Goal: Task Accomplishment & Management: Complete application form

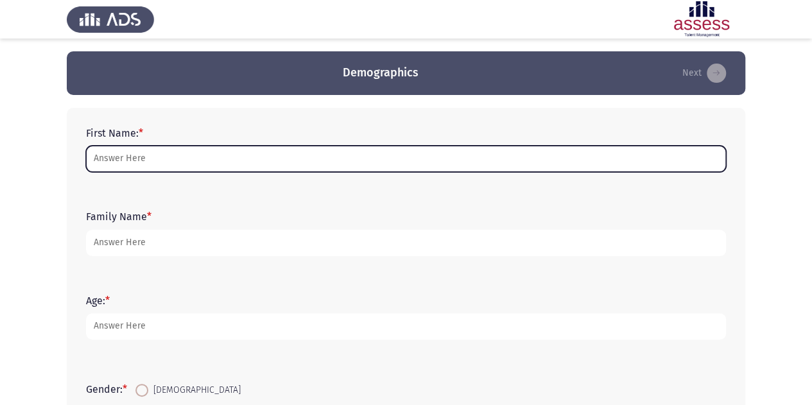
click at [149, 169] on input "First Name: *" at bounding box center [406, 159] width 640 height 26
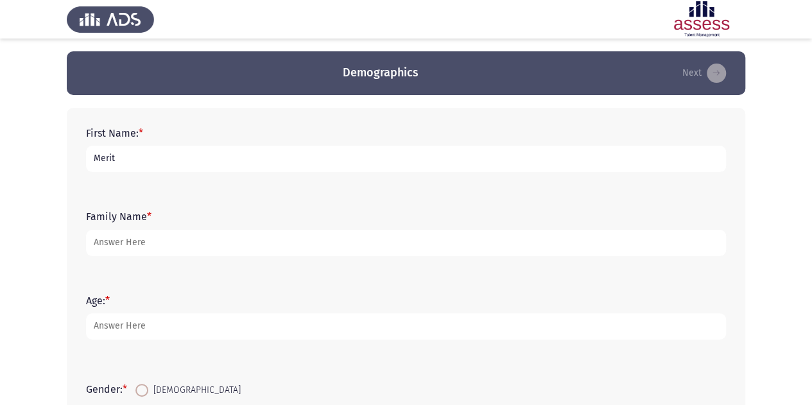
type input "Merit"
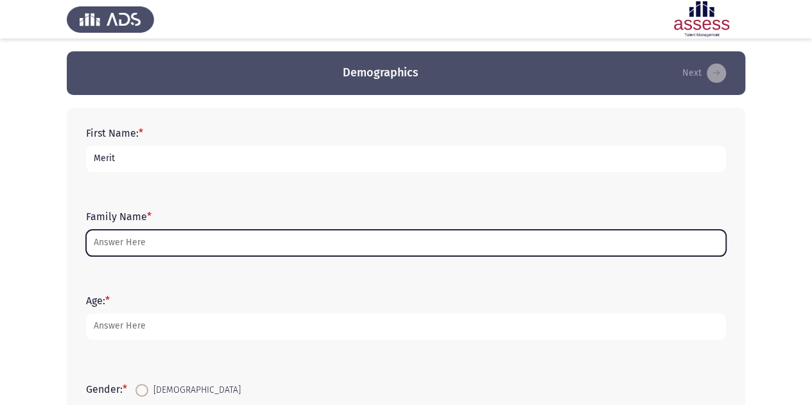
click at [116, 241] on input "Family Name *" at bounding box center [406, 243] width 640 height 26
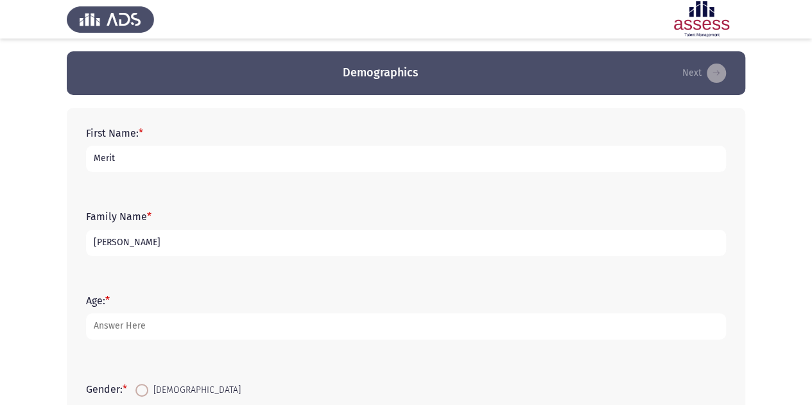
type input "Mamdouh"
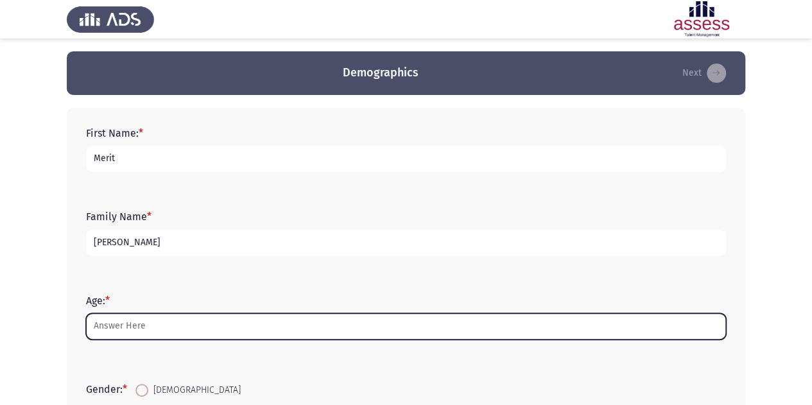
click at [116, 337] on input "Age: *" at bounding box center [406, 326] width 640 height 26
type input "2"
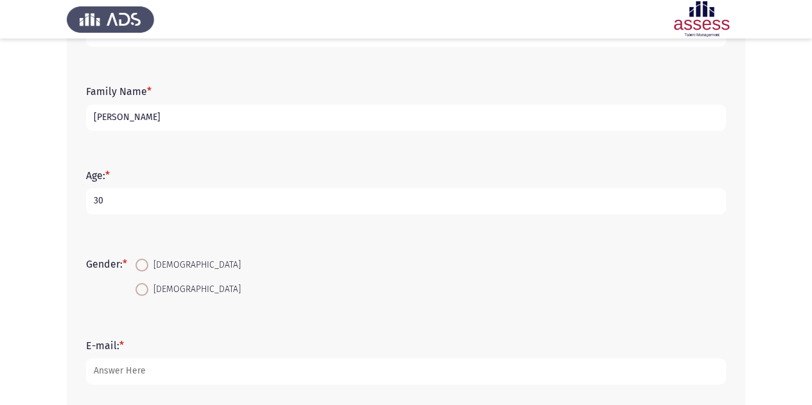
scroll to position [136, 0]
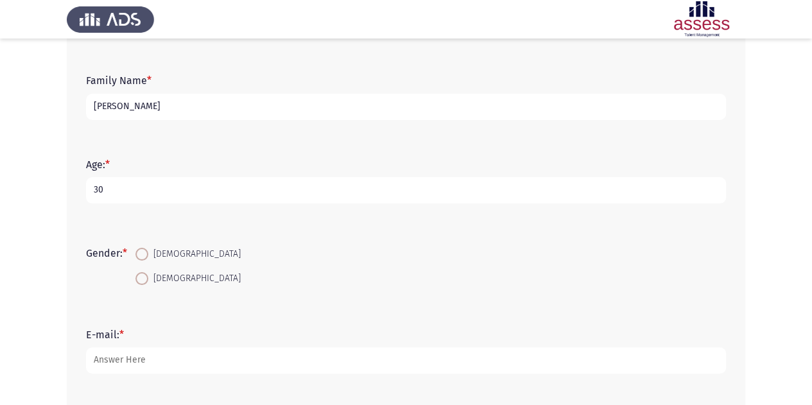
type input "30"
click at [153, 280] on span "Female" at bounding box center [194, 278] width 92 height 15
click at [148, 280] on input "Female" at bounding box center [141, 278] width 13 height 13
radio input "true"
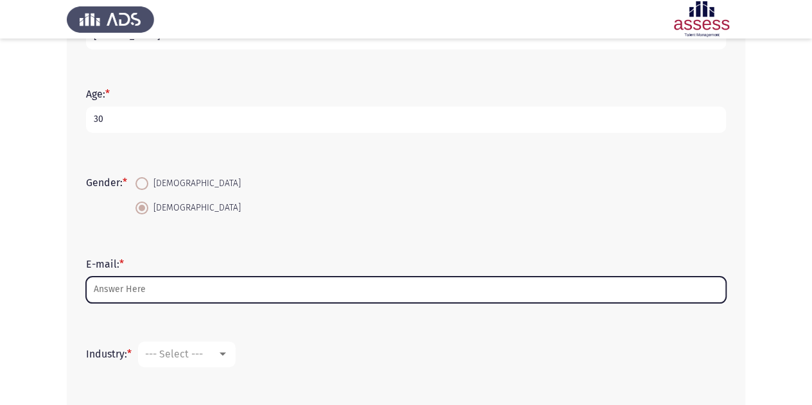
click at [125, 287] on input "E-mail: *" at bounding box center [406, 290] width 640 height 26
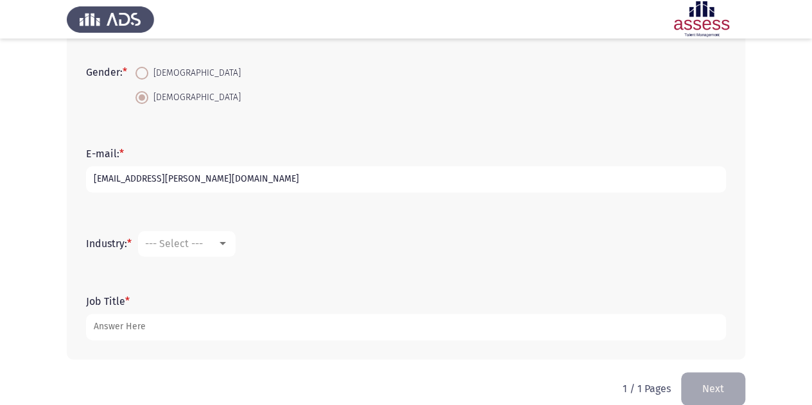
scroll to position [335, 0]
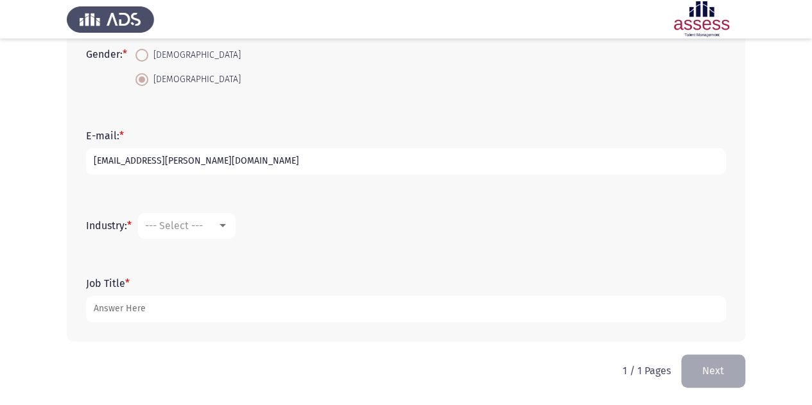
type input "merit.mamdouh@evapharma.com"
click at [216, 232] on mat-select "--- Select ---" at bounding box center [187, 226] width 98 height 26
click at [229, 226] on div at bounding box center [223, 226] width 12 height 10
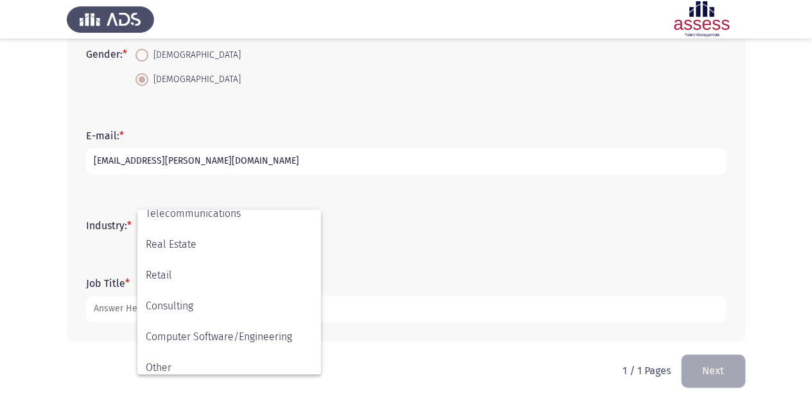
scroll to position [421, 0]
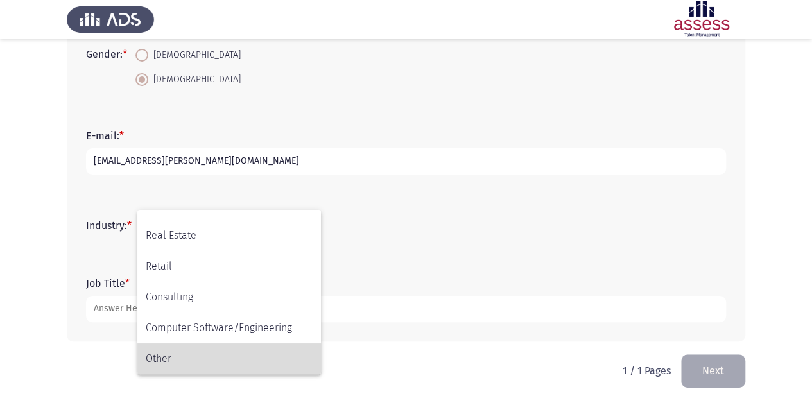
click at [175, 363] on span "Other" at bounding box center [229, 358] width 167 height 31
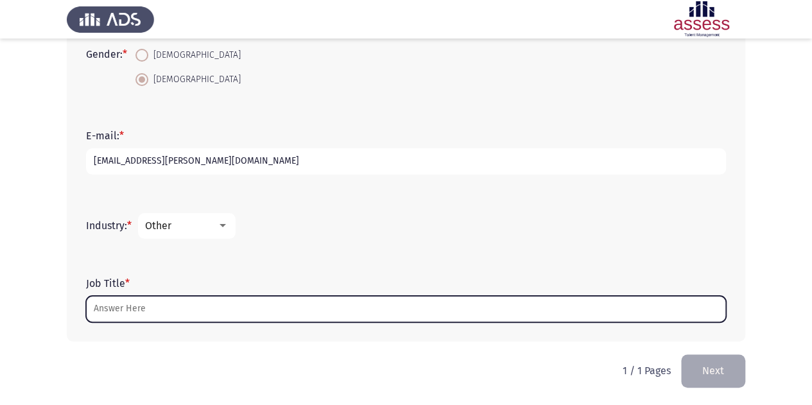
click at [164, 313] on input "Job Title *" at bounding box center [406, 309] width 640 height 26
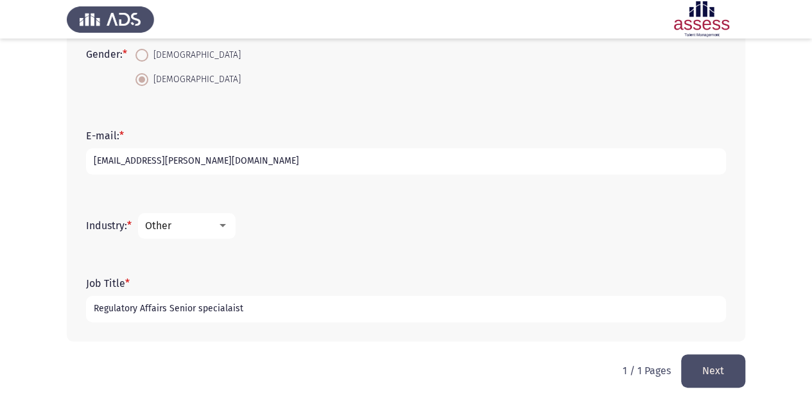
click at [229, 310] on input "Regulatory Affairs Senior specialaist" at bounding box center [406, 309] width 640 height 26
click at [257, 309] on input "Regulatory Affairs Senior specialaist" at bounding box center [406, 309] width 640 height 26
click at [248, 310] on input "Regulatory Affairs Senior specialaist" at bounding box center [406, 309] width 640 height 26
type input "Regulatory Affairs Senior specialist"
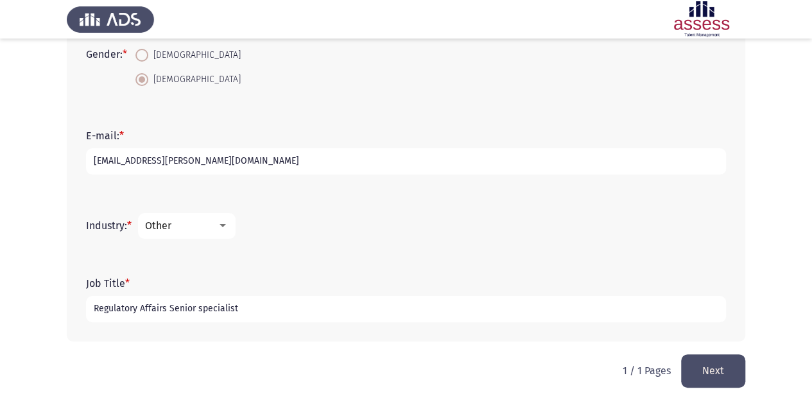
click at [700, 378] on button "Next" at bounding box center [713, 370] width 64 height 33
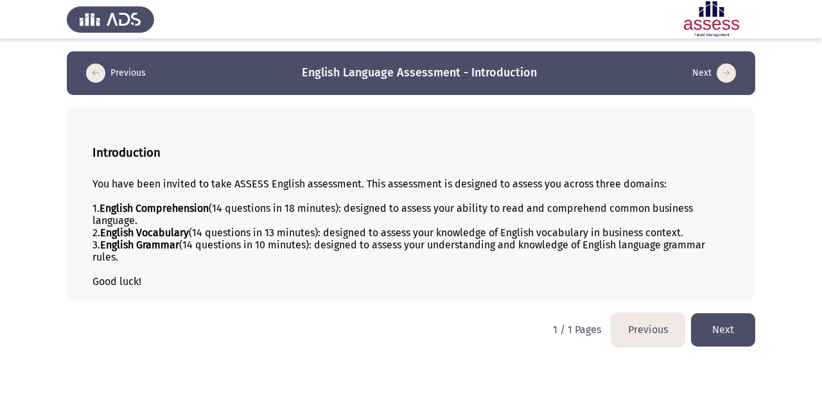
click at [337, 236] on div "2. English Vocabulary (14 questions in 13 minutes): designed to assess your kno…" at bounding box center [410, 233] width 637 height 12
drag, startPoint x: 89, startPoint y: 184, endPoint x: 141, endPoint y: 258, distance: 90.7
click at [141, 258] on div "Introduction You have been invited to take ASSESS English assessment. This asse…" at bounding box center [411, 204] width 688 height 193
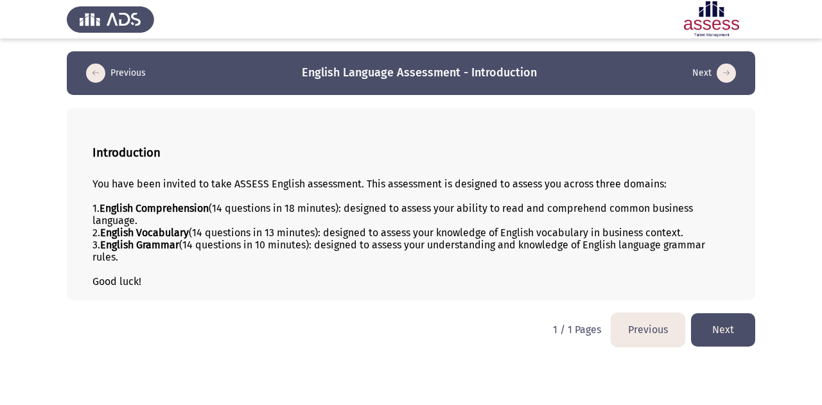
click at [114, 254] on div "3. English Grammar (14 questions in 10 minutes): designed to assess your unders…" at bounding box center [410, 251] width 637 height 24
drag, startPoint x: 114, startPoint y: 254, endPoint x: 99, endPoint y: 244, distance: 18.5
click at [99, 244] on div "3. English Grammar (14 questions in 10 minutes): designed to assess your unders…" at bounding box center [410, 251] width 637 height 24
click at [308, 212] on div "1. English Comprehension (14 questions in 18 minutes): designed to assess your …" at bounding box center [410, 214] width 637 height 24
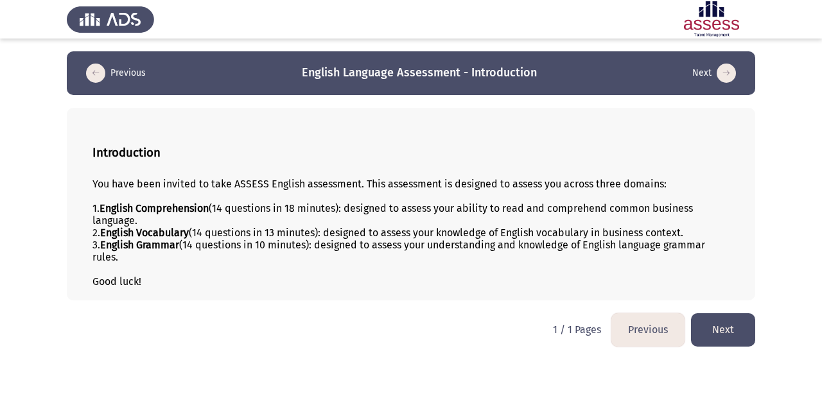
click at [308, 212] on div "1. English Comprehension (14 questions in 18 minutes): designed to assess your …" at bounding box center [410, 214] width 637 height 24
click at [725, 320] on button "Next" at bounding box center [723, 329] width 64 height 33
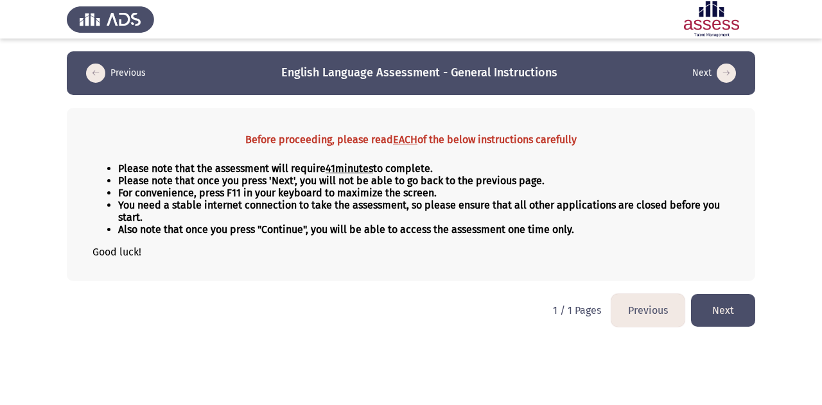
click at [715, 307] on button "Next" at bounding box center [723, 310] width 64 height 33
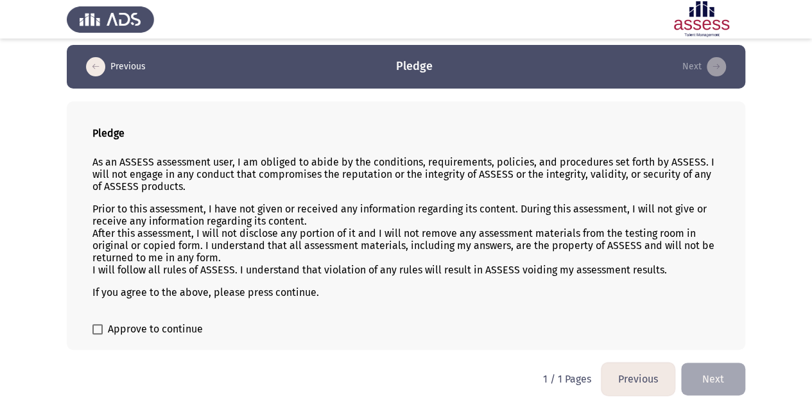
scroll to position [7, 0]
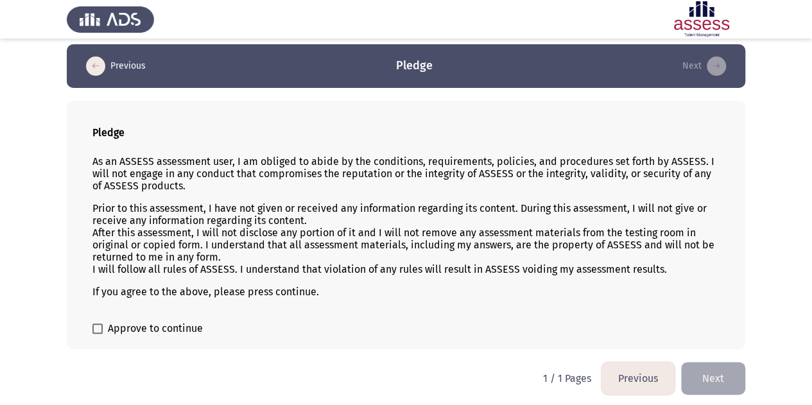
click at [417, 237] on p "Prior to this assessment, I have not given or received any information regardin…" at bounding box center [405, 238] width 627 height 73
click at [17, 247] on app-assessment-container "Previous Pledge Next Pledge As an ASSESS assessment user, I am obliged to abide…" at bounding box center [406, 196] width 812 height 305
click at [8, 262] on app-assessment-container "Previous Pledge Next Pledge As an ASSESS assessment user, I am obliged to abide…" at bounding box center [406, 196] width 812 height 305
drag, startPoint x: 74, startPoint y: 264, endPoint x: 0, endPoint y: 267, distance: 74.5
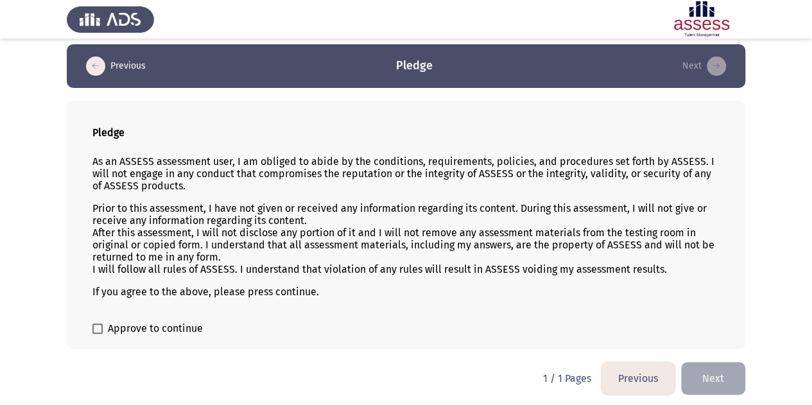
click at [0, 267] on app-assessment-container "Previous Pledge Next Pledge As an ASSESS assessment user, I am obliged to abide…" at bounding box center [406, 196] width 812 height 305
click at [0, 284] on app-assessment-container "Previous Pledge Next Pledge As an ASSESS assessment user, I am obliged to abide…" at bounding box center [406, 196] width 812 height 305
click at [99, 326] on span at bounding box center [97, 329] width 10 height 10
click at [98, 334] on input "Approve to continue" at bounding box center [97, 334] width 1 height 1
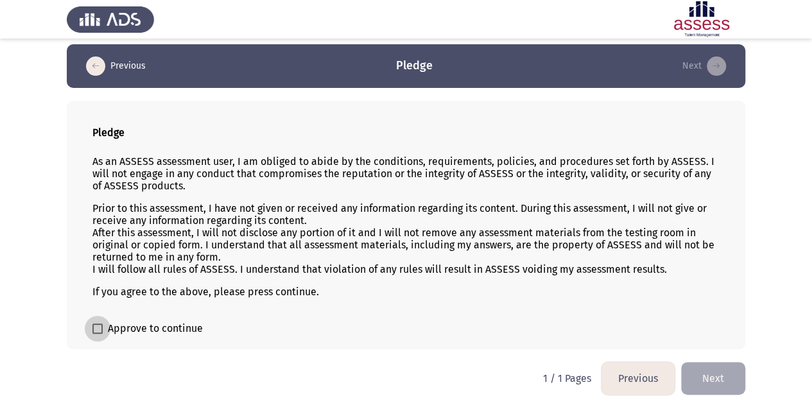
checkbox input "true"
click at [722, 383] on button "Next" at bounding box center [713, 378] width 64 height 33
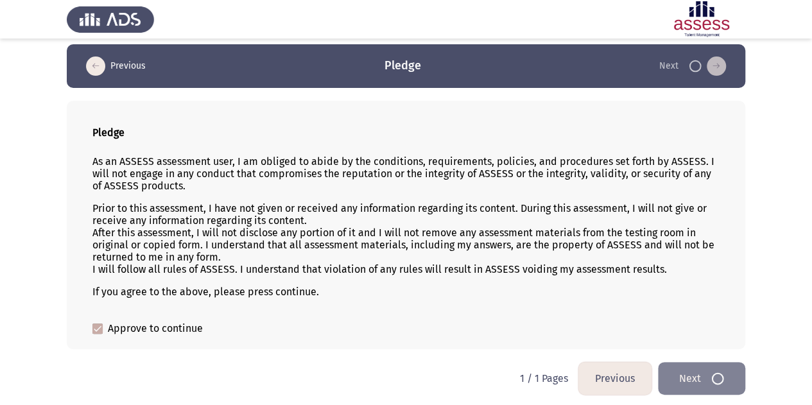
scroll to position [0, 0]
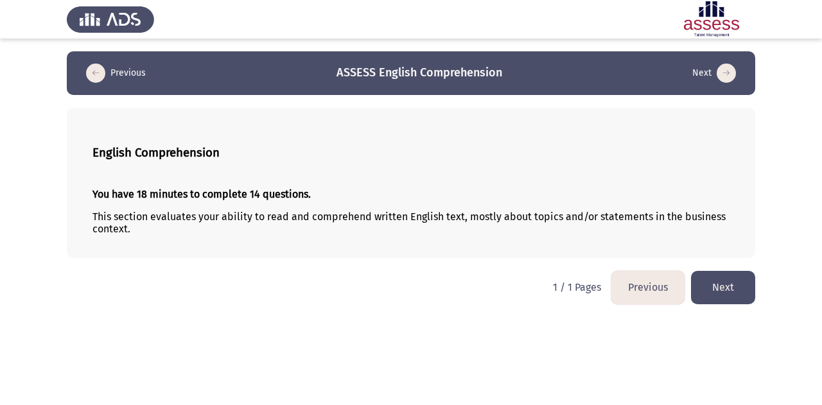
click at [356, 315] on html "Previous ASSESS English Comprehension Next English Comprehension You have 18 mi…" at bounding box center [411, 158] width 822 height 317
click at [716, 288] on button "Next" at bounding box center [723, 287] width 64 height 33
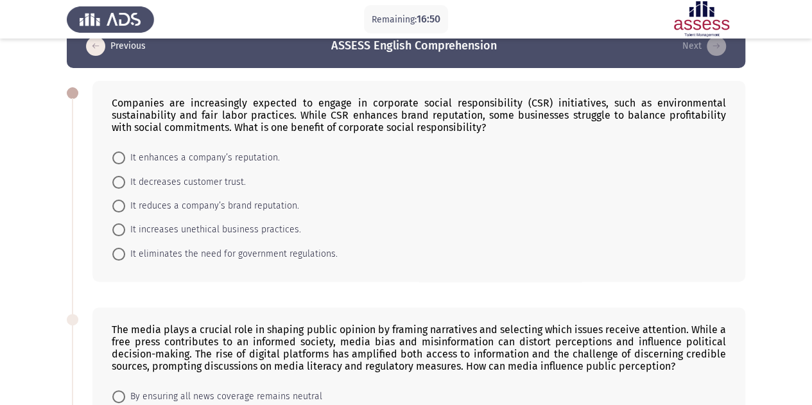
scroll to position [30, 0]
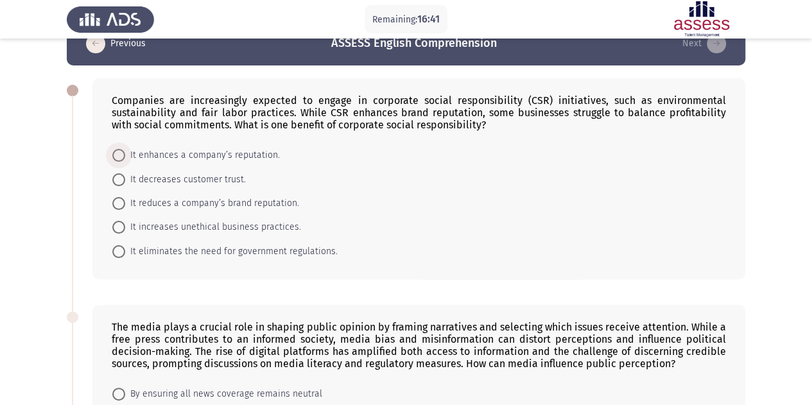
click at [121, 156] on span at bounding box center [118, 155] width 13 height 13
click at [121, 156] on input "It enhances a company’s reputation." at bounding box center [118, 155] width 13 height 13
radio input "true"
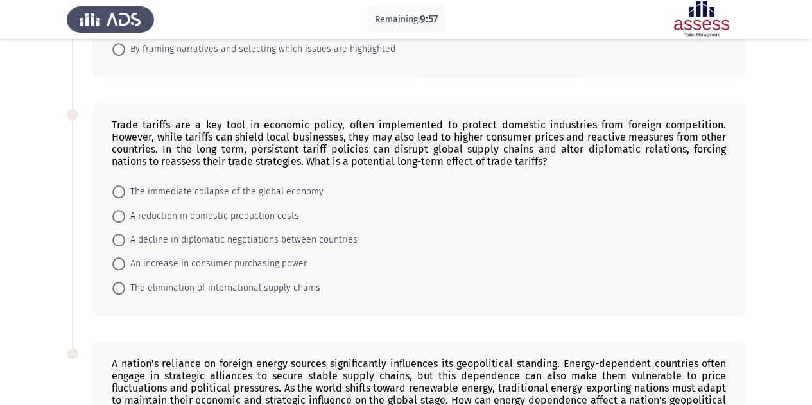
scroll to position [471, 0]
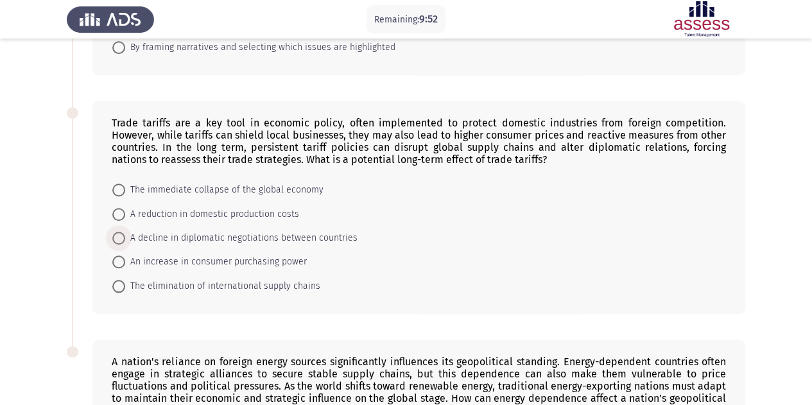
click at [119, 232] on span at bounding box center [118, 238] width 13 height 13
click at [119, 232] on input "A decline in diplomatic negotiations between countries" at bounding box center [118, 238] width 13 height 13
radio input "true"
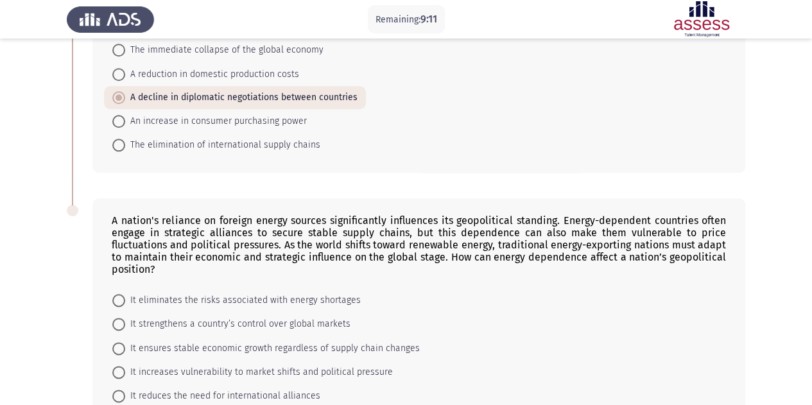
scroll to position [686, 0]
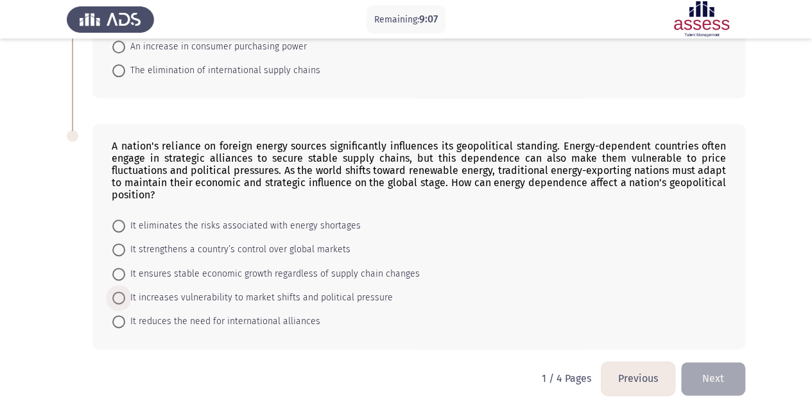
click at [119, 293] on span at bounding box center [118, 297] width 13 height 13
click at [119, 293] on input "It increases vulnerability to market shifts and political pressure" at bounding box center [118, 297] width 13 height 13
radio input "true"
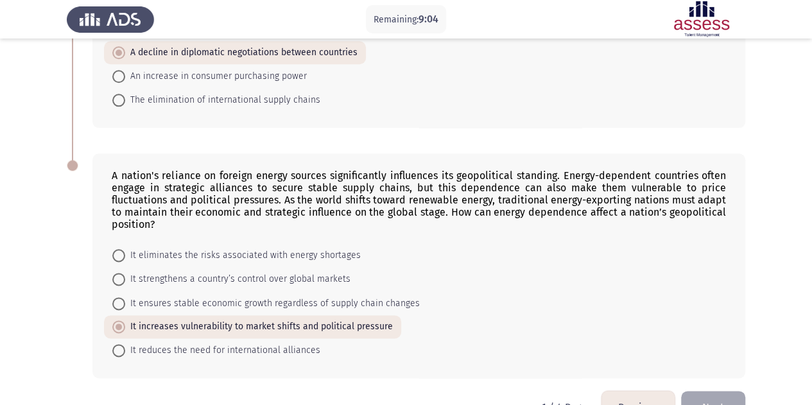
scroll to position [641, 0]
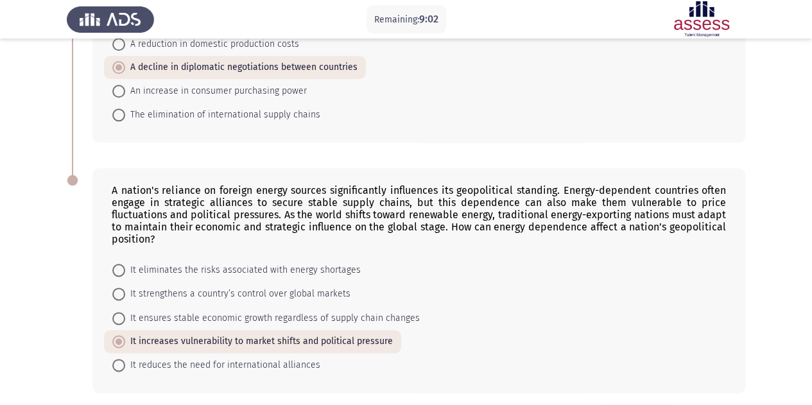
click at [205, 144] on div "Trade tariffs are a key tool in economic policy, often implemented to protect d…" at bounding box center [406, 37] width 679 height 238
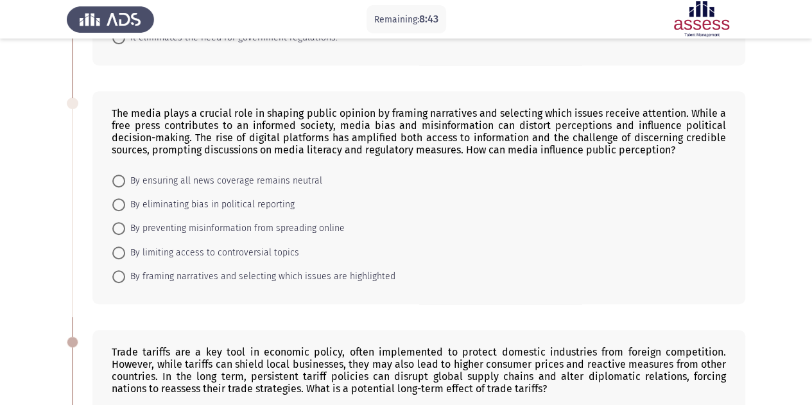
scroll to position [240, 0]
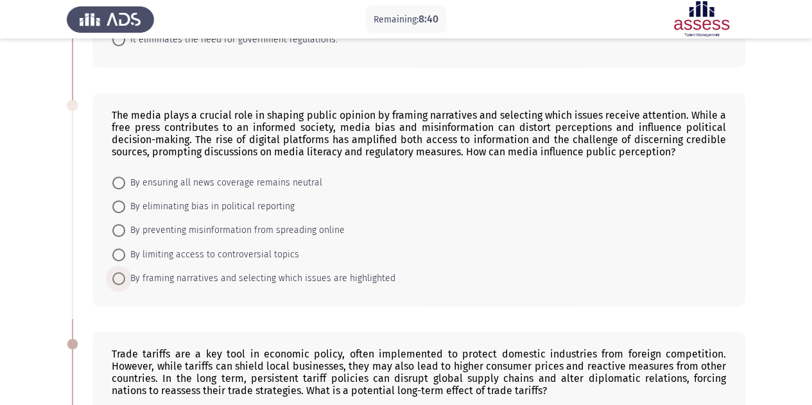
click at [125, 277] on span at bounding box center [118, 278] width 13 height 13
click at [125, 277] on input "By framing narratives and selecting which issues are highlighted" at bounding box center [118, 278] width 13 height 13
radio input "true"
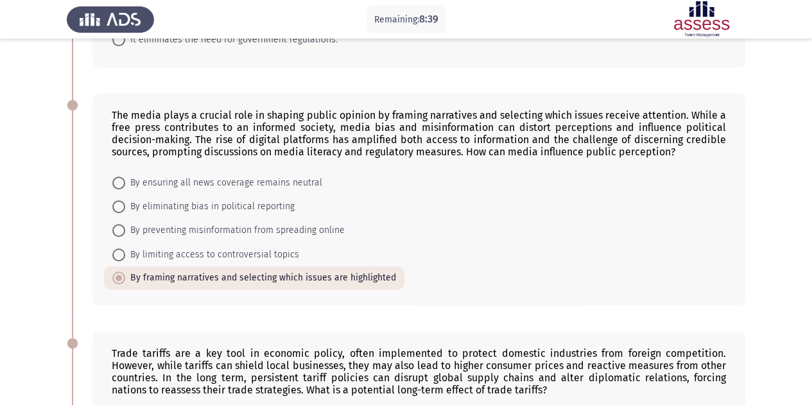
scroll to position [684, 0]
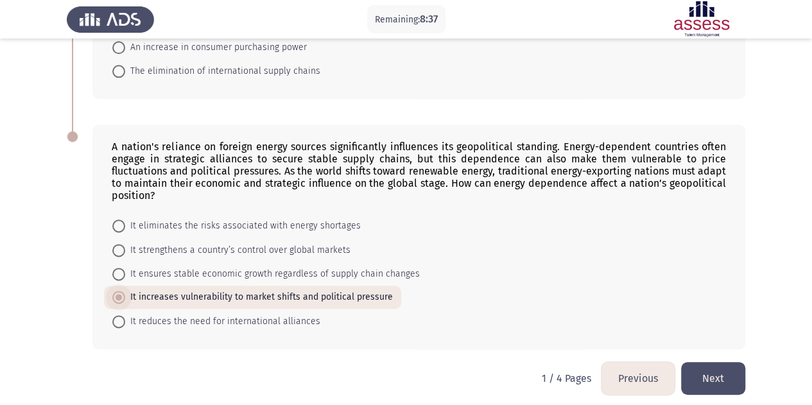
click at [220, 290] on span "It increases vulnerability to market shifts and political pressure" at bounding box center [259, 297] width 268 height 15
click at [125, 291] on input "It increases vulnerability to market shifts and political pressure" at bounding box center [118, 297] width 13 height 13
click at [124, 220] on span at bounding box center [118, 226] width 13 height 13
click at [124, 220] on input "It eliminates the risks associated with energy shortages" at bounding box center [118, 226] width 13 height 13
radio input "true"
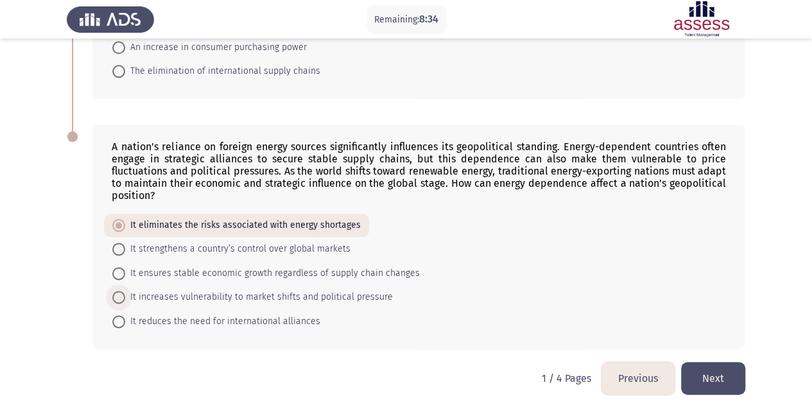
click at [121, 295] on span at bounding box center [118, 297] width 13 height 13
click at [121, 295] on input "It increases vulnerability to market shifts and political pressure" at bounding box center [118, 297] width 13 height 13
radio input "true"
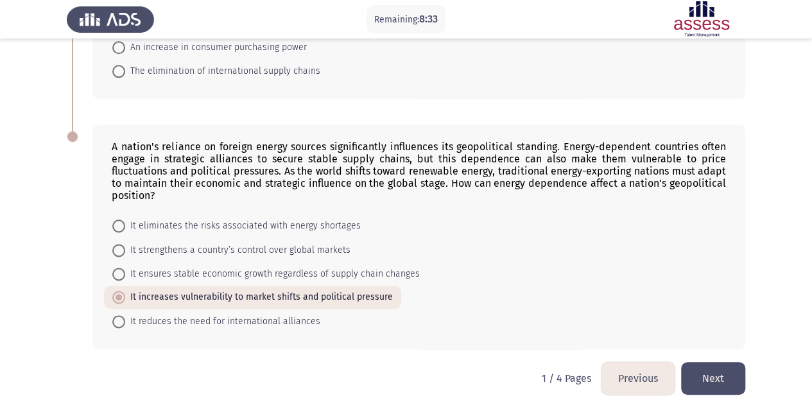
click at [700, 365] on button "Next" at bounding box center [713, 378] width 64 height 33
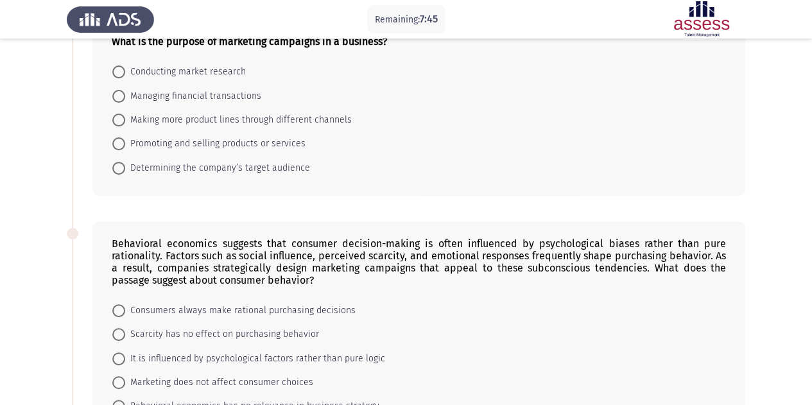
scroll to position [0, 0]
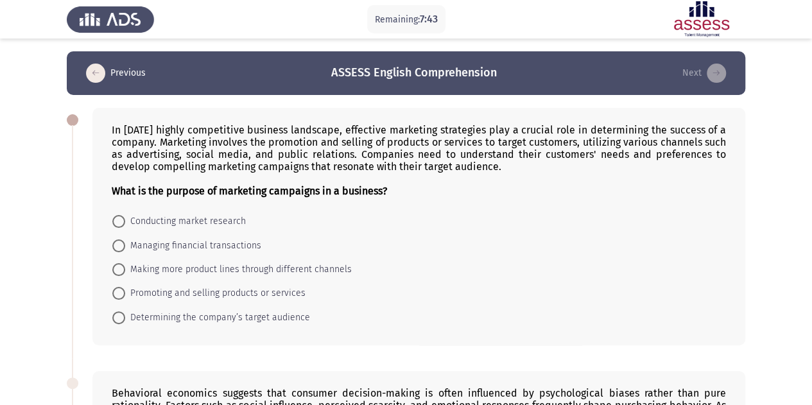
click at [121, 294] on span at bounding box center [118, 293] width 13 height 13
click at [121, 294] on input "Promoting and selling products or services" at bounding box center [118, 293] width 13 height 13
radio input "true"
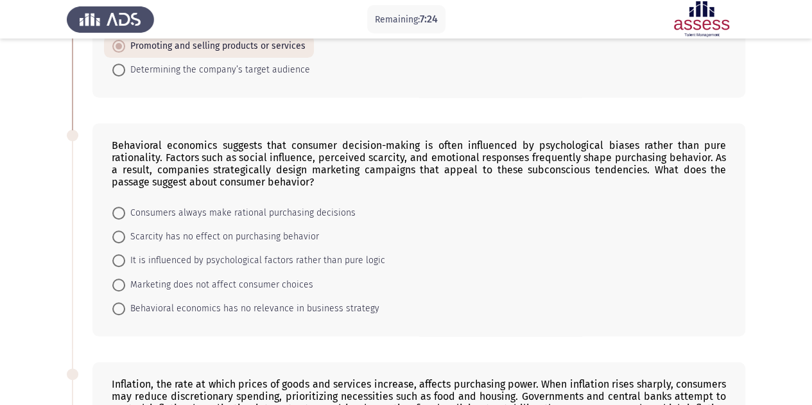
scroll to position [247, 0]
click at [115, 258] on span at bounding box center [118, 260] width 13 height 13
click at [115, 258] on input "It is influenced by psychological factors rather than pure logic" at bounding box center [118, 260] width 13 height 13
radio input "true"
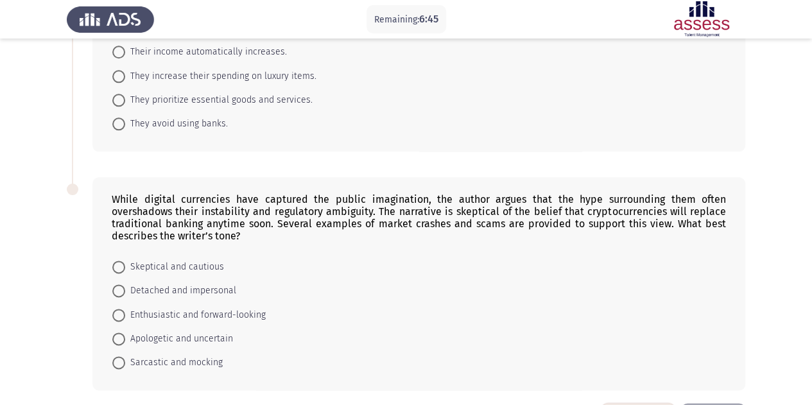
scroll to position [710, 0]
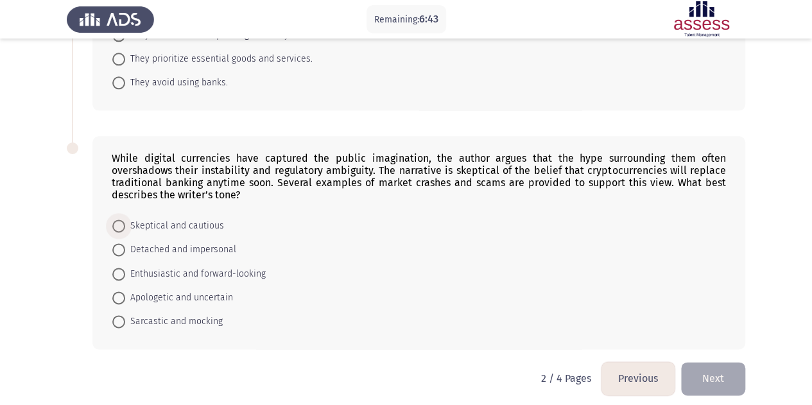
click at [126, 218] on span "Skeptical and cautious" at bounding box center [174, 225] width 99 height 15
click at [125, 220] on input "Skeptical and cautious" at bounding box center [118, 226] width 13 height 13
radio input "true"
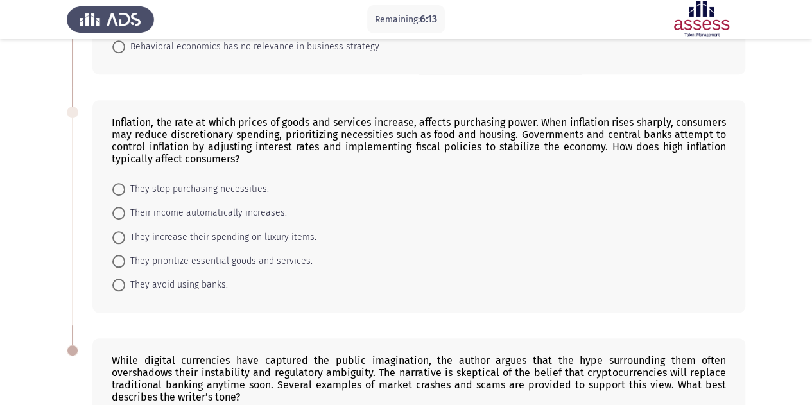
scroll to position [506, 0]
click at [173, 260] on span "They prioritize essential goods and services." at bounding box center [218, 262] width 187 height 15
click at [125, 260] on input "They prioritize essential goods and services." at bounding box center [118, 262] width 13 height 13
radio input "true"
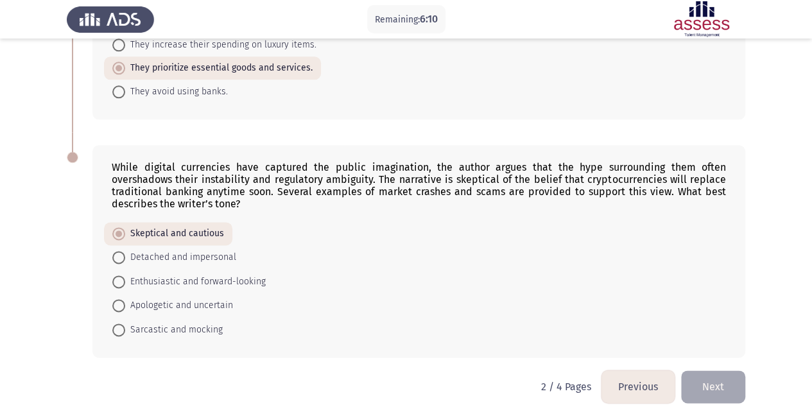
scroll to position [709, 0]
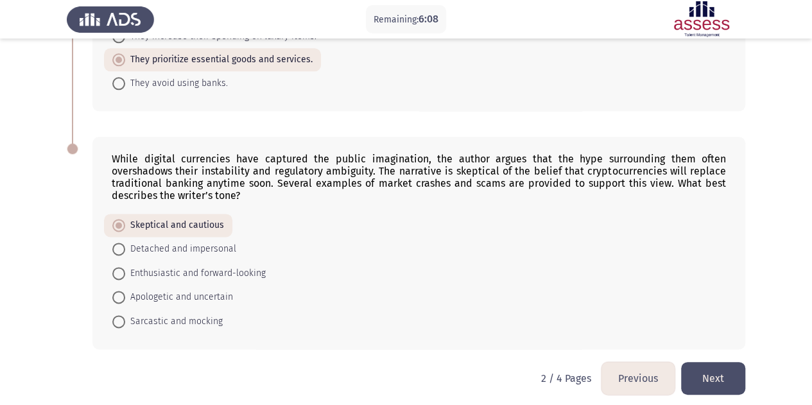
click at [721, 367] on button "Next" at bounding box center [713, 378] width 64 height 33
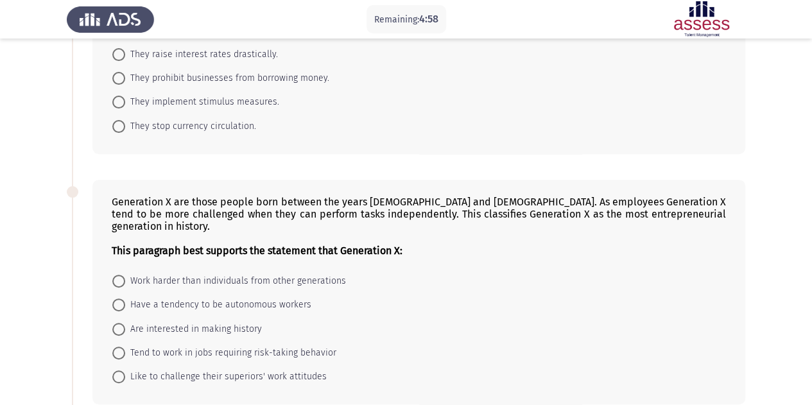
scroll to position [0, 0]
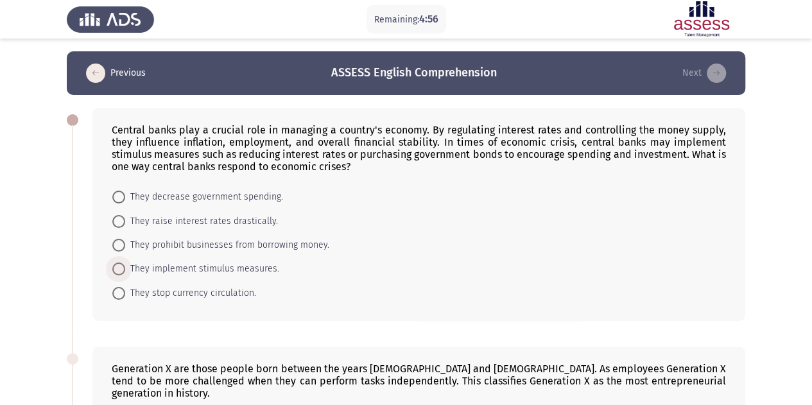
click at [140, 273] on span "They implement stimulus measures." at bounding box center [202, 268] width 154 height 15
click at [125, 273] on input "They implement stimulus measures." at bounding box center [118, 269] width 13 height 13
radio input "true"
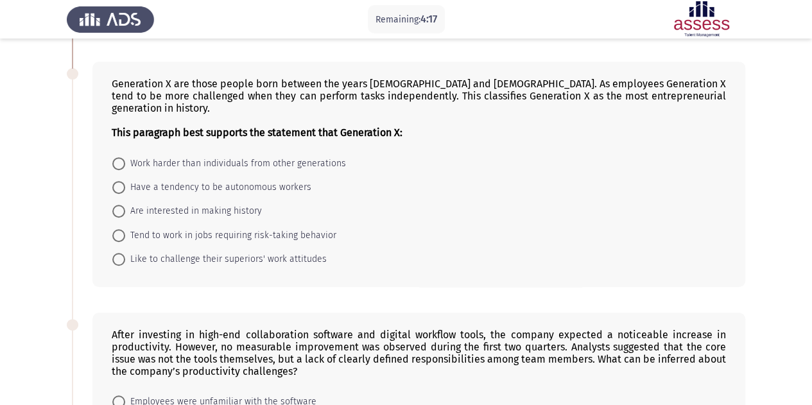
scroll to position [264, 0]
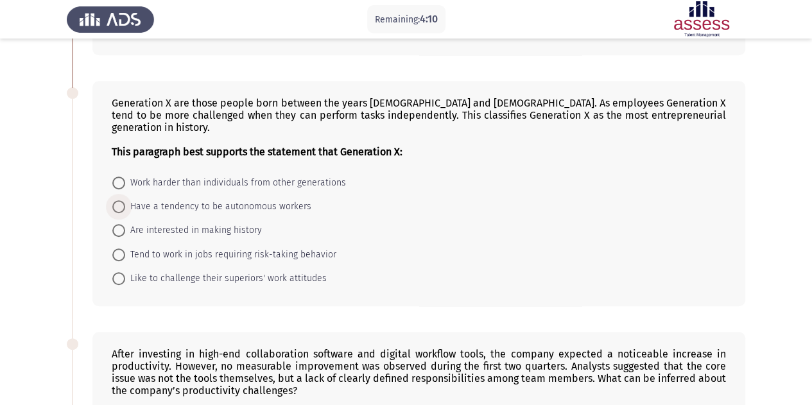
click at [149, 199] on span "Have a tendency to be autonomous workers" at bounding box center [218, 206] width 186 height 15
click at [125, 200] on input "Have a tendency to be autonomous workers" at bounding box center [118, 206] width 13 height 13
radio input "true"
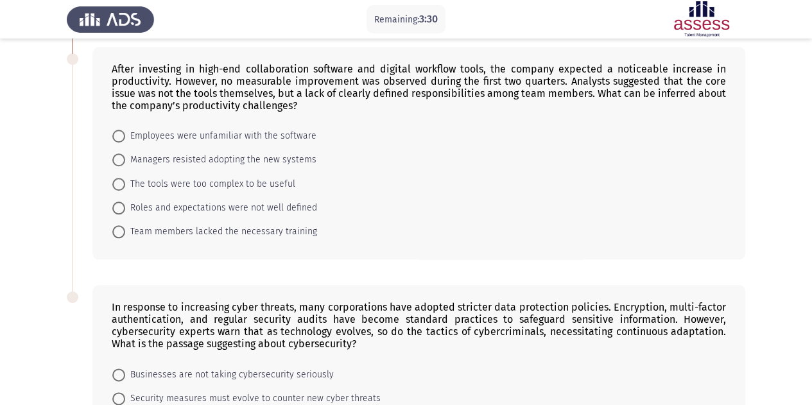
scroll to position [549, 0]
click at [125, 201] on span at bounding box center [118, 207] width 13 height 13
click at [125, 201] on input "Roles and expectations were not well defined" at bounding box center [118, 207] width 13 height 13
radio input "true"
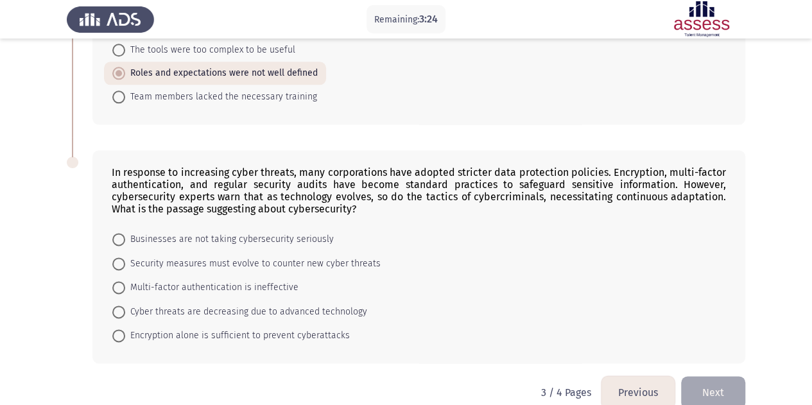
scroll to position [686, 0]
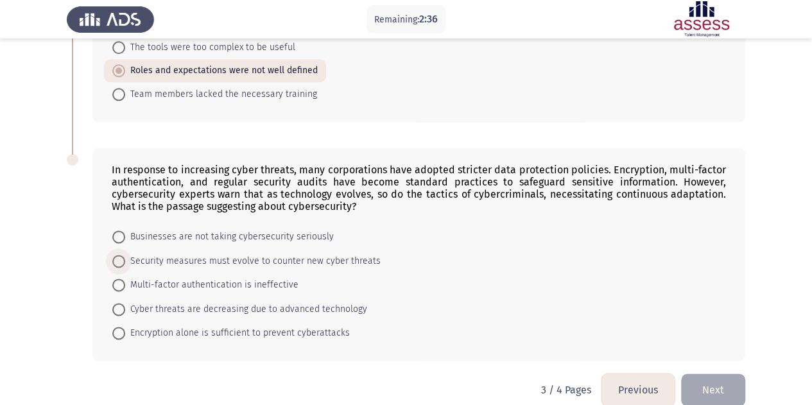
click at [162, 254] on span "Security measures must evolve to counter new cyber threats" at bounding box center [252, 261] width 255 height 15
click at [125, 255] on input "Security measures must evolve to counter new cyber threats" at bounding box center [118, 261] width 13 height 13
radio input "true"
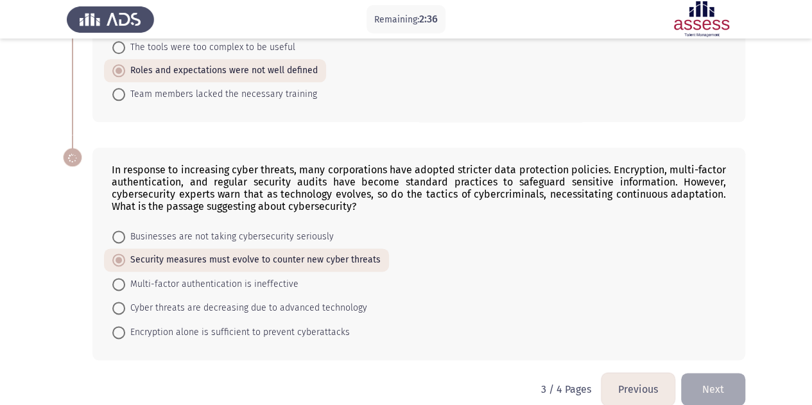
scroll to position [684, 0]
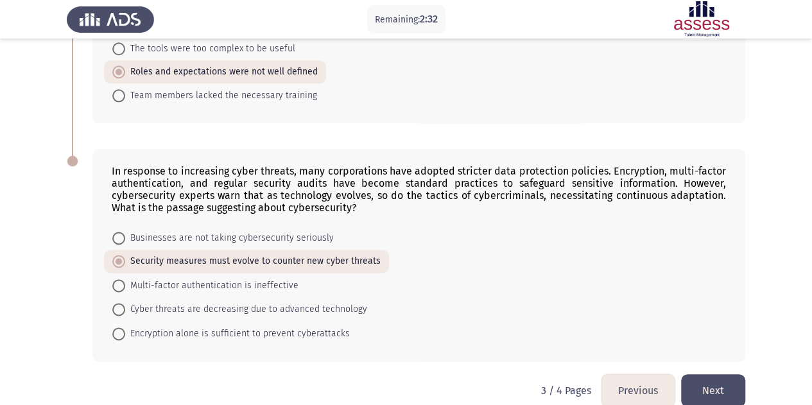
click at [709, 374] on button "Next" at bounding box center [713, 390] width 64 height 33
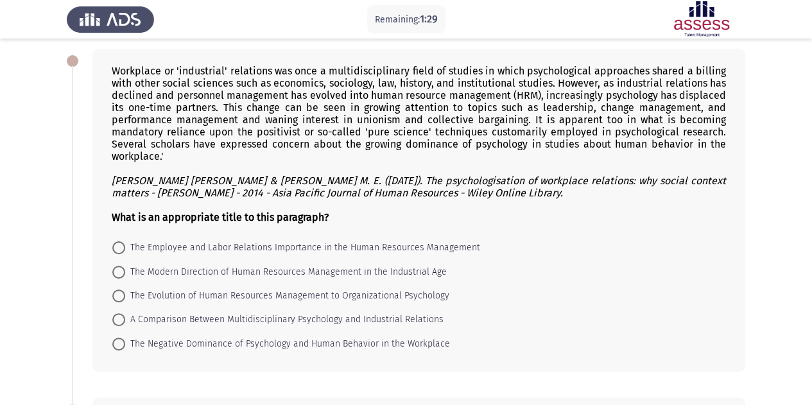
scroll to position [58, 0]
click at [189, 293] on span "The Evolution of Human Resources Management to Organizational Psychology" at bounding box center [287, 296] width 324 height 15
click at [125, 293] on input "The Evolution of Human Resources Management to Organizational Psychology" at bounding box center [118, 296] width 13 height 13
radio input "true"
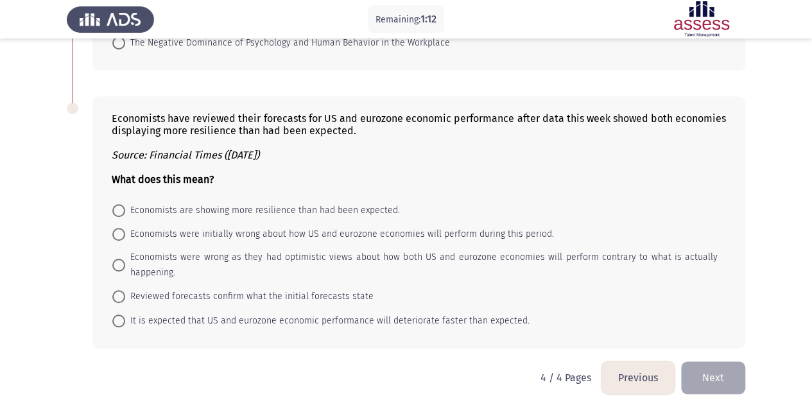
scroll to position [360, 0]
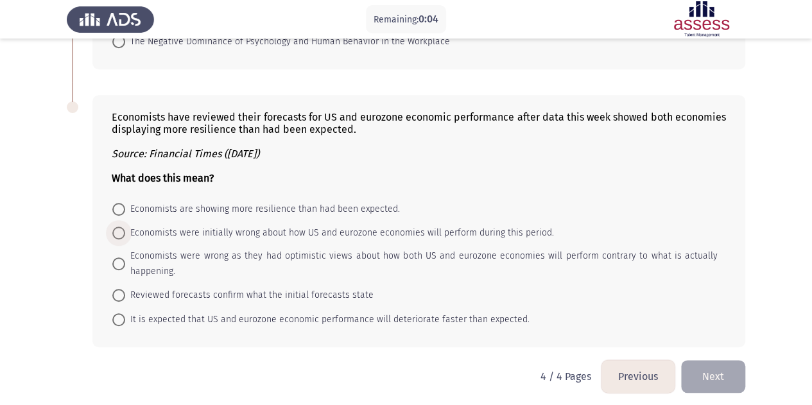
click at [134, 227] on span "Economists were initially wrong about how US and eurozone economies will perfor…" at bounding box center [339, 232] width 429 height 15
click at [125, 227] on input "Economists were initially wrong about how US and eurozone economies will perfor…" at bounding box center [118, 233] width 13 height 13
radio input "true"
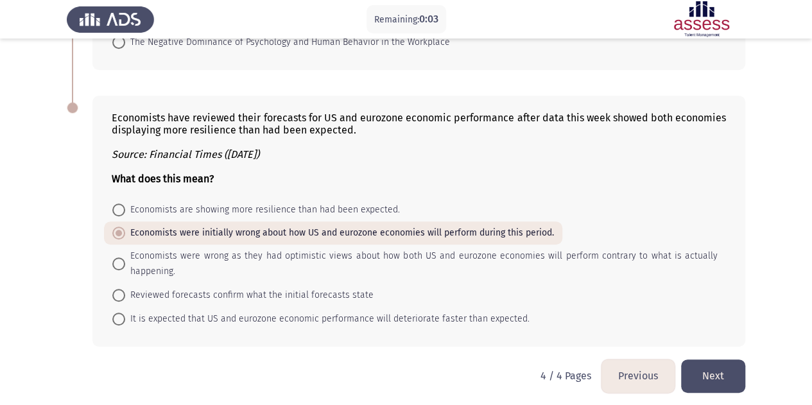
click at [719, 369] on button "Next" at bounding box center [713, 375] width 64 height 33
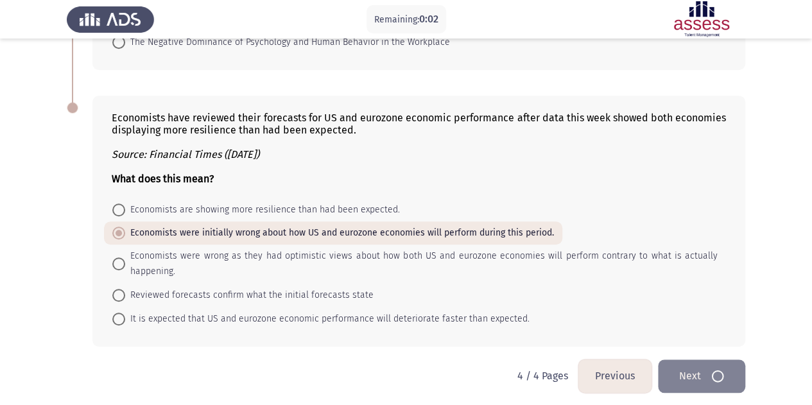
scroll to position [0, 0]
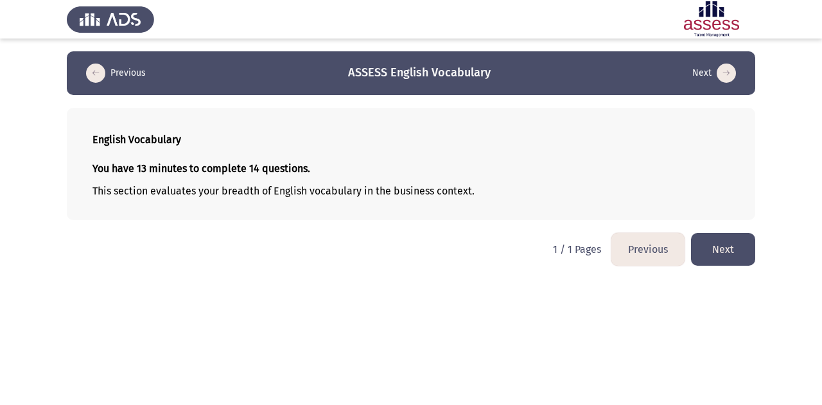
click at [329, 195] on p "This section evaluates your breadth of English vocabulary in the business conte…" at bounding box center [410, 191] width 637 height 12
click at [205, 166] on strong "You have 13 minutes to complete 14 questions." at bounding box center [201, 168] width 218 height 12
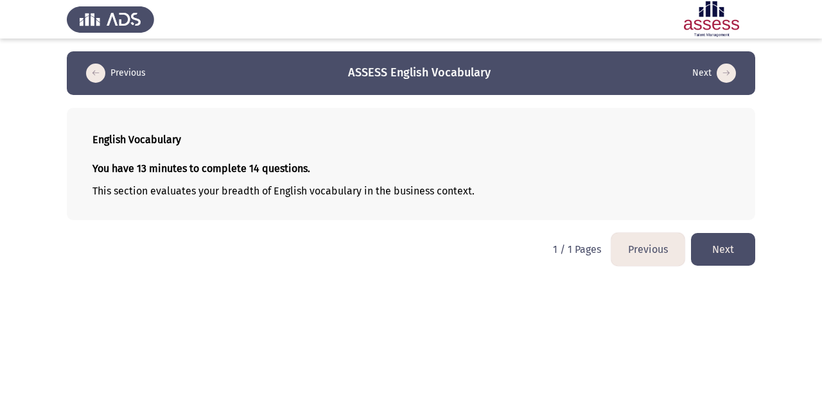
click at [375, 189] on p "This section evaluates your breadth of English vocabulary in the business conte…" at bounding box center [410, 191] width 637 height 12
click at [709, 259] on button "Next" at bounding box center [723, 249] width 64 height 33
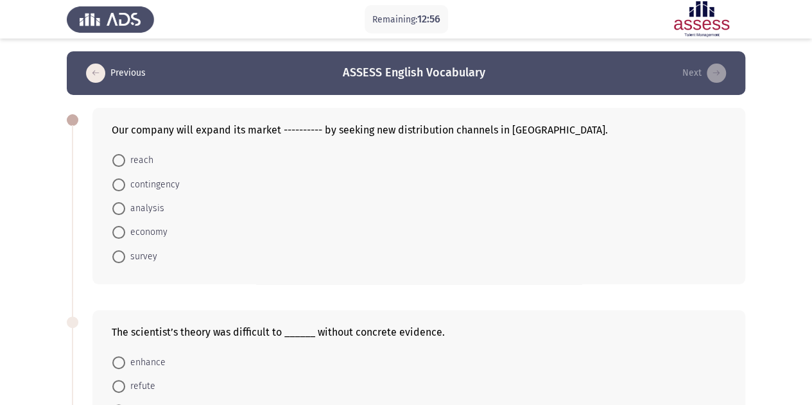
scroll to position [6, 0]
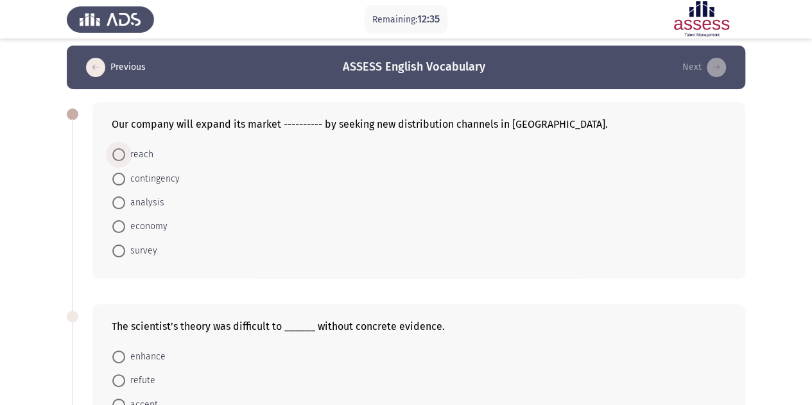
click at [121, 152] on span at bounding box center [118, 154] width 13 height 13
click at [121, 152] on input "reach" at bounding box center [118, 154] width 13 height 13
radio input "true"
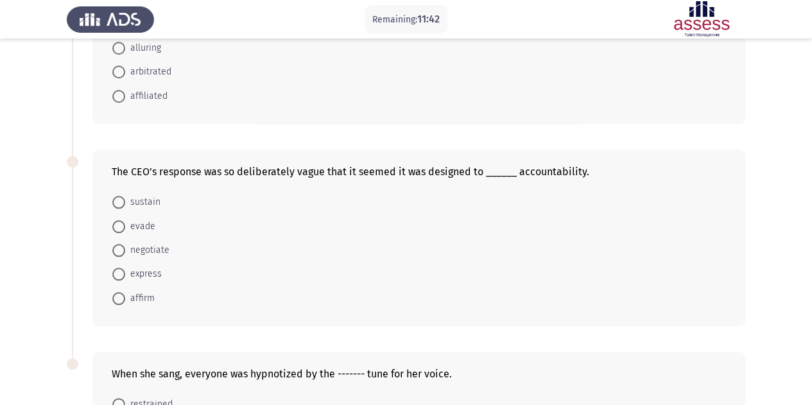
scroll to position [563, 0]
click at [127, 227] on span "evade" at bounding box center [140, 227] width 30 height 15
click at [125, 227] on input "evade" at bounding box center [118, 227] width 13 height 13
radio input "true"
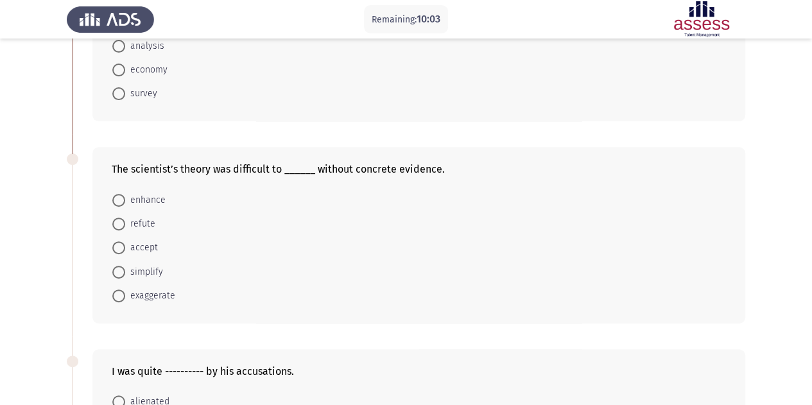
scroll to position [150, 0]
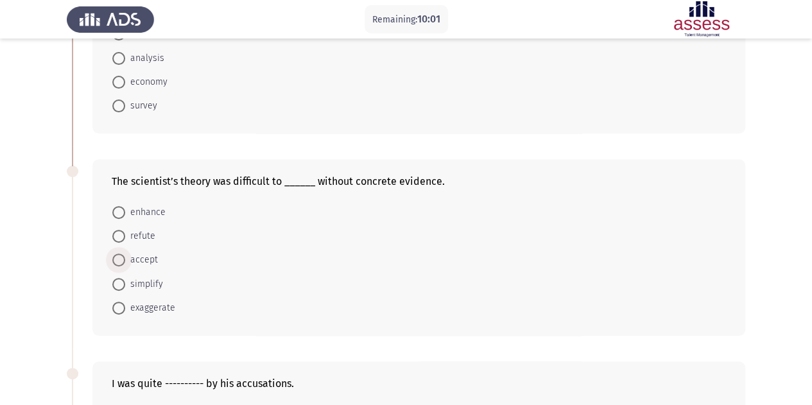
click at [129, 252] on span "accept" at bounding box center [141, 259] width 33 height 15
click at [125, 254] on input "accept" at bounding box center [118, 260] width 13 height 13
radio input "true"
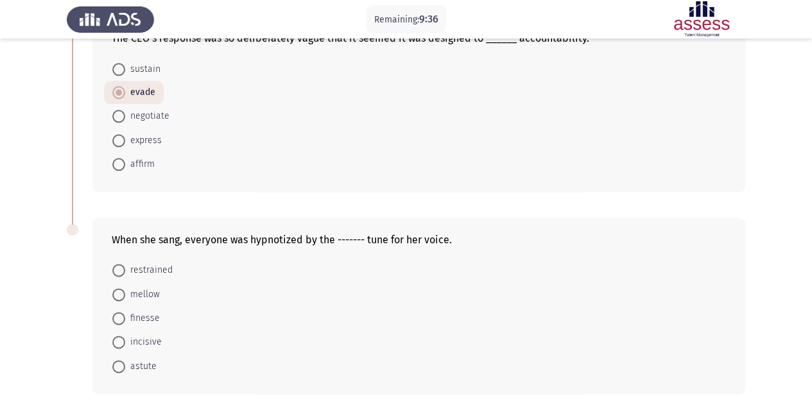
scroll to position [707, 0]
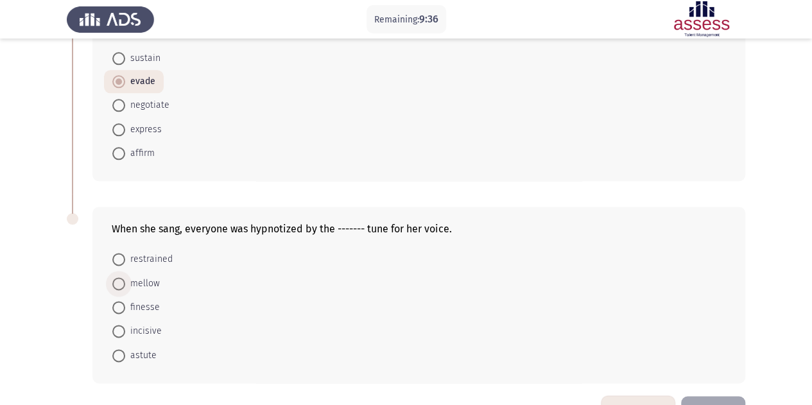
click at [135, 283] on span "mellow" at bounding box center [142, 283] width 35 height 15
click at [125, 283] on input "mellow" at bounding box center [118, 283] width 13 height 13
radio input "true"
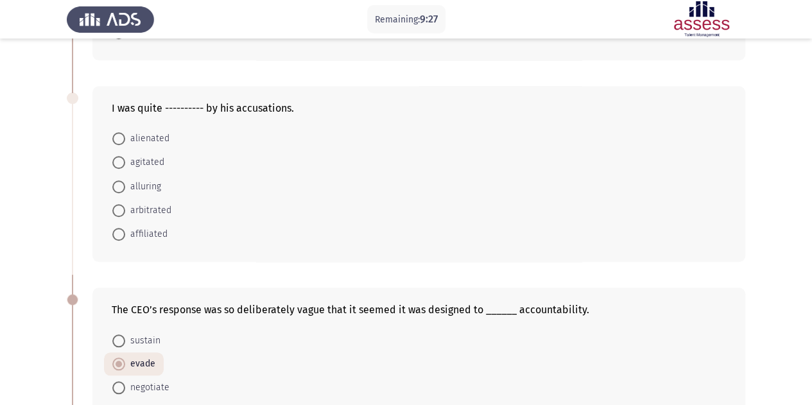
scroll to position [367, 0]
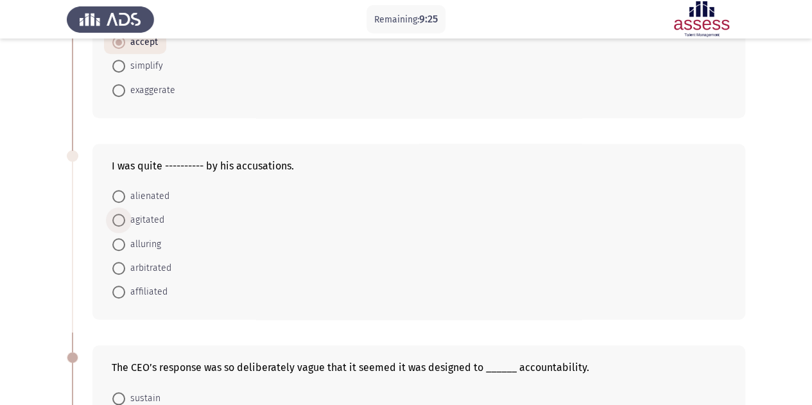
click at [148, 221] on span "agitated" at bounding box center [144, 219] width 39 height 15
click at [125, 221] on input "agitated" at bounding box center [118, 220] width 13 height 13
radio input "true"
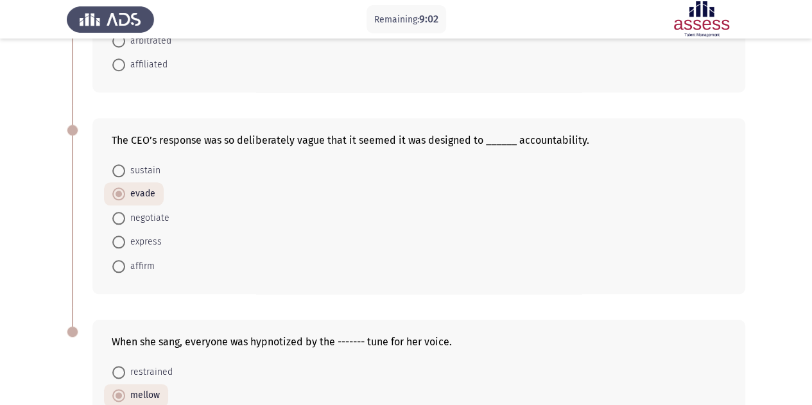
scroll to position [741, 0]
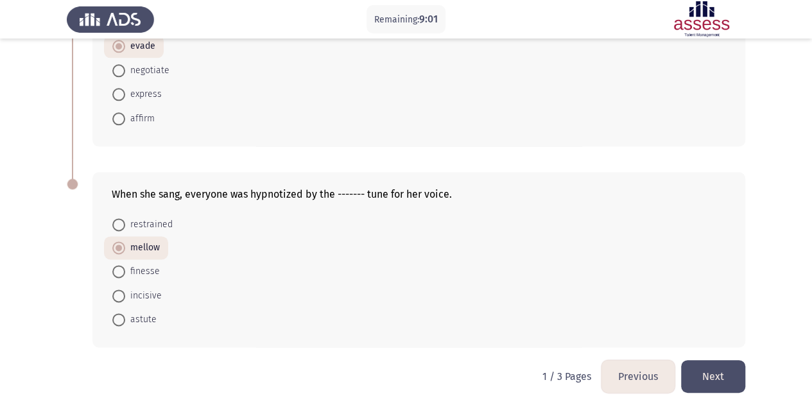
click at [702, 369] on button "Next" at bounding box center [713, 376] width 64 height 33
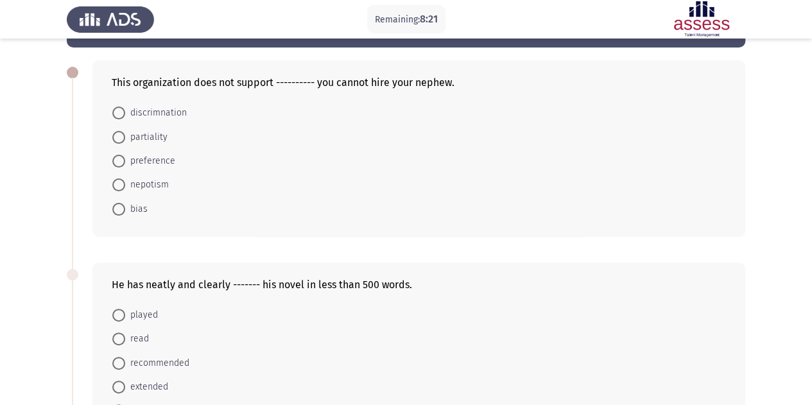
scroll to position [46, 0]
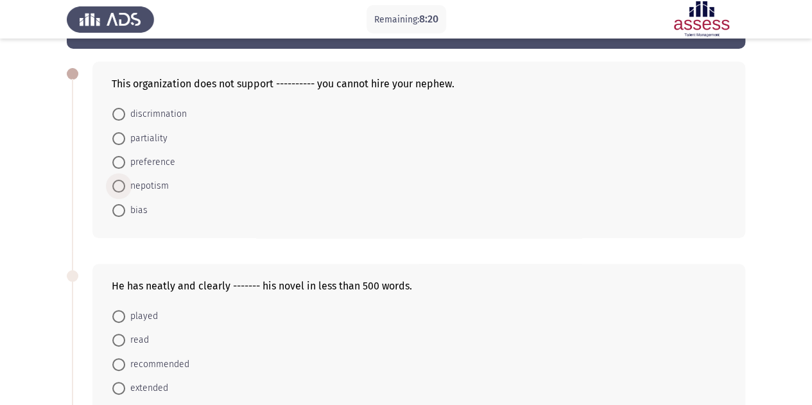
click at [144, 182] on span "nepotism" at bounding box center [147, 185] width 44 height 15
click at [125, 182] on input "nepotism" at bounding box center [118, 186] width 13 height 13
radio input "true"
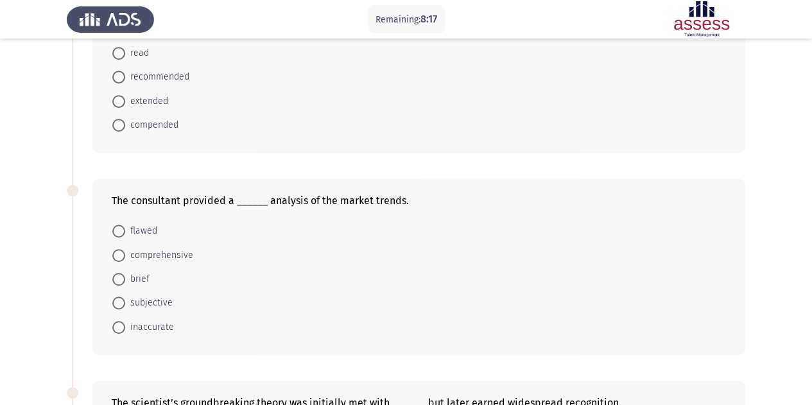
scroll to position [349, 0]
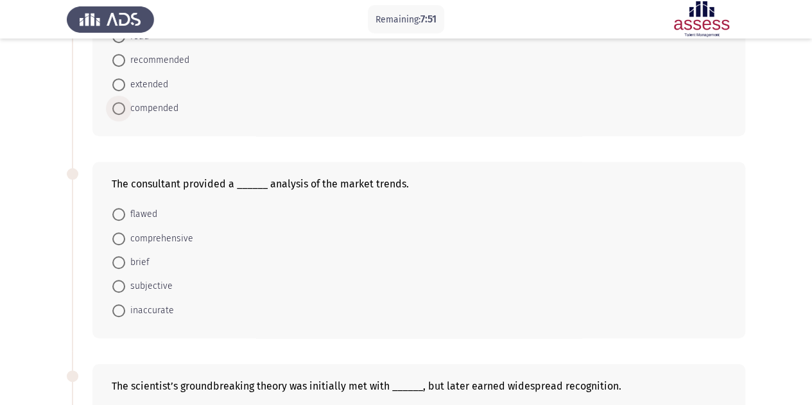
click at [143, 110] on span "compended" at bounding box center [151, 108] width 53 height 15
click at [125, 110] on input "compended" at bounding box center [118, 108] width 13 height 13
radio input "true"
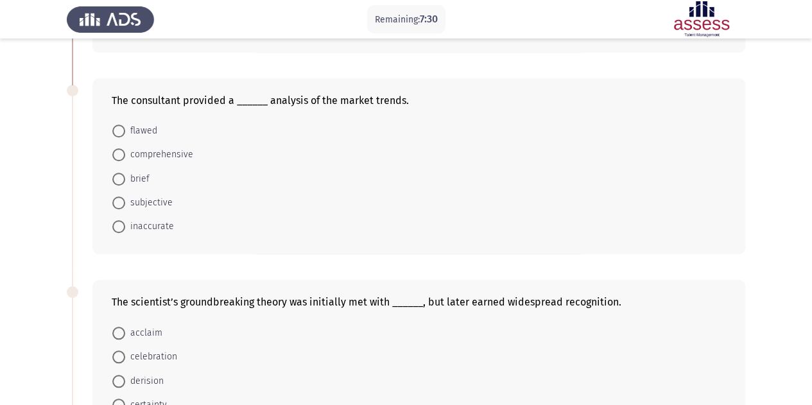
scroll to position [401, 0]
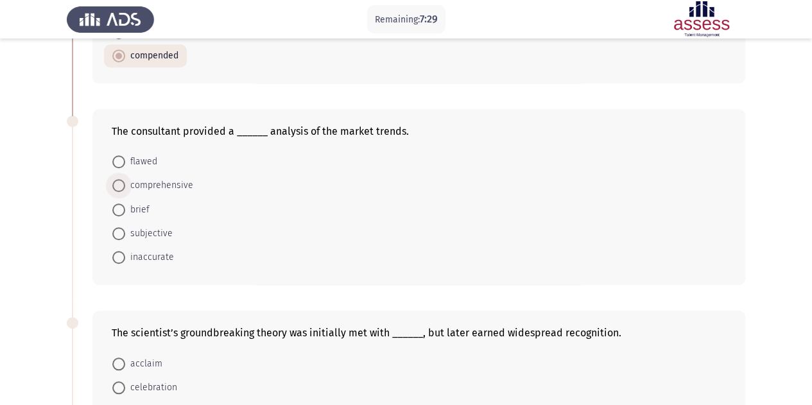
click at [160, 182] on span "comprehensive" at bounding box center [159, 185] width 68 height 15
click at [125, 182] on input "comprehensive" at bounding box center [118, 185] width 13 height 13
radio input "true"
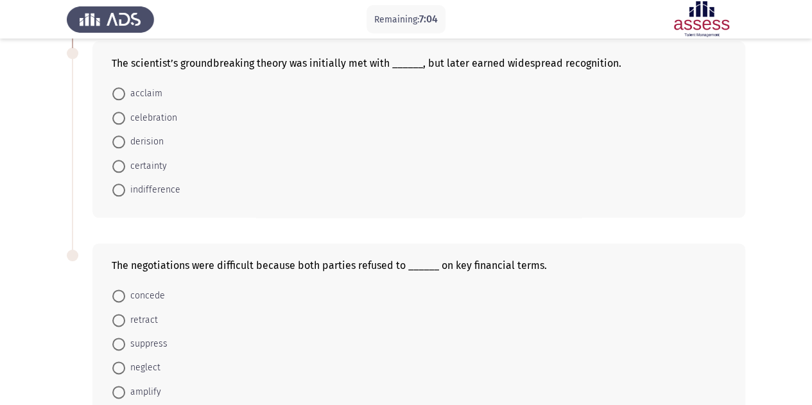
scroll to position [669, 0]
click at [128, 140] on span "derision" at bounding box center [144, 142] width 39 height 15
click at [125, 140] on input "derision" at bounding box center [118, 143] width 13 height 13
radio input "true"
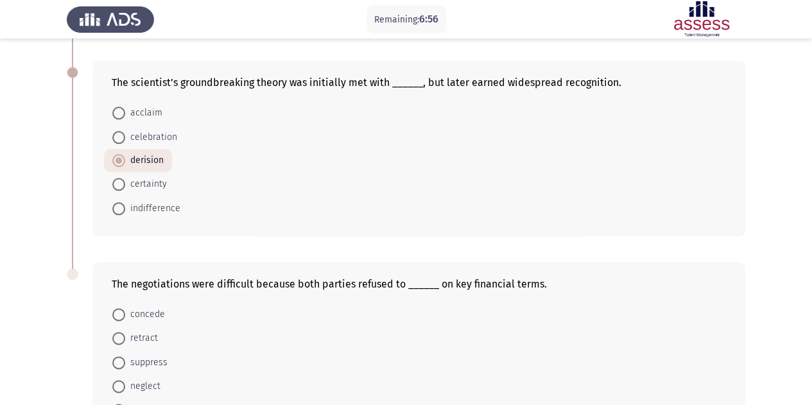
scroll to position [741, 0]
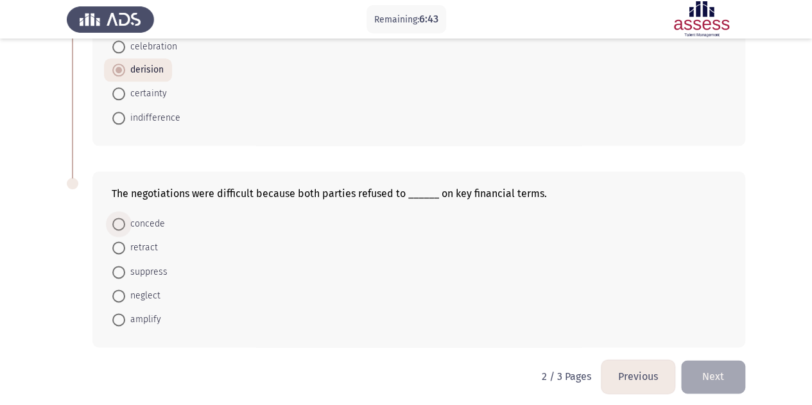
click at [153, 223] on span "concede" at bounding box center [145, 223] width 40 height 15
click at [125, 223] on input "concede" at bounding box center [118, 224] width 13 height 13
radio input "true"
click at [725, 376] on button "Next" at bounding box center [713, 376] width 64 height 33
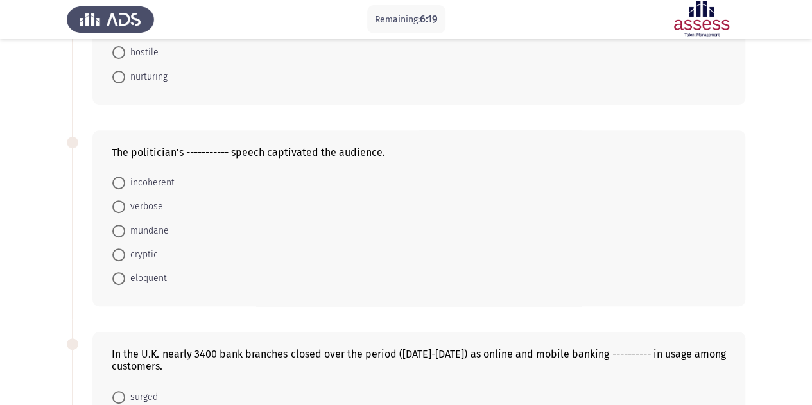
scroll to position [180, 0]
click at [148, 70] on span "nurturing" at bounding box center [146, 76] width 42 height 15
click at [125, 70] on input "nurturing" at bounding box center [118, 76] width 13 height 13
radio input "true"
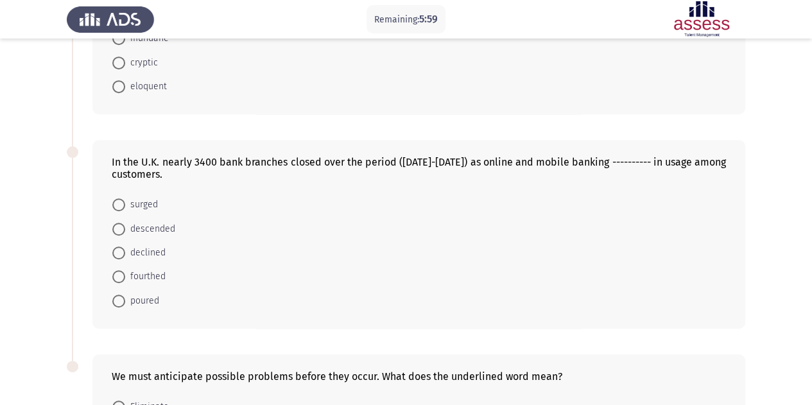
scroll to position [374, 0]
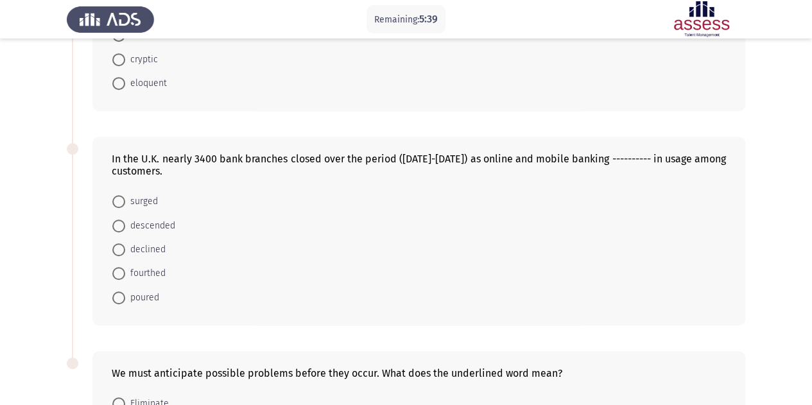
click at [155, 79] on span "eloquent" at bounding box center [146, 83] width 42 height 15
click at [125, 79] on input "eloquent" at bounding box center [118, 83] width 13 height 13
radio input "true"
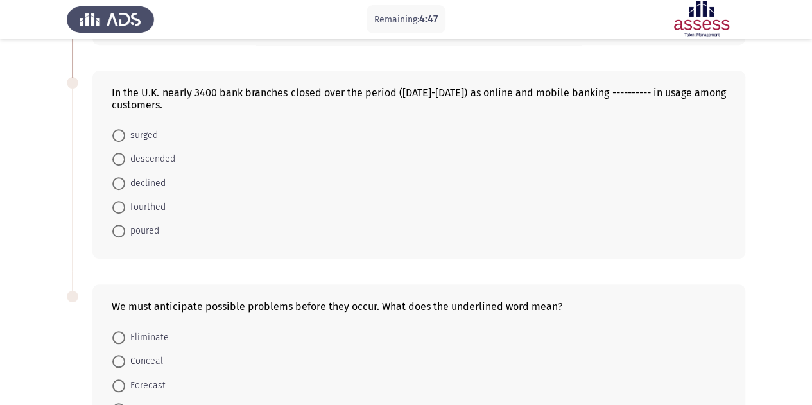
scroll to position [444, 0]
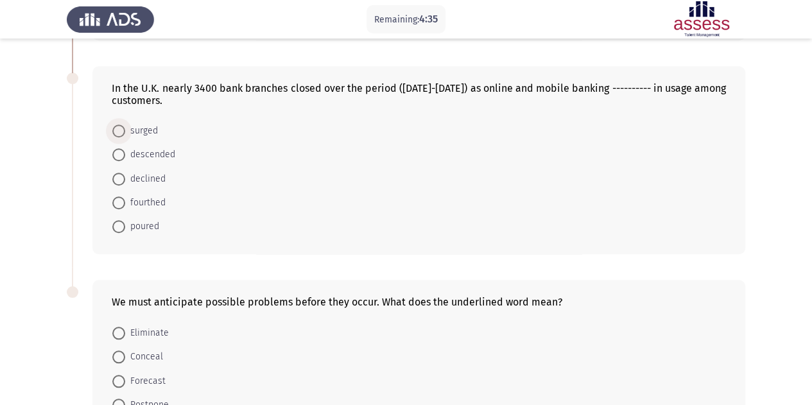
click at [134, 133] on span "surged" at bounding box center [141, 130] width 33 height 15
click at [125, 133] on input "surged" at bounding box center [118, 131] width 13 height 13
radio input "true"
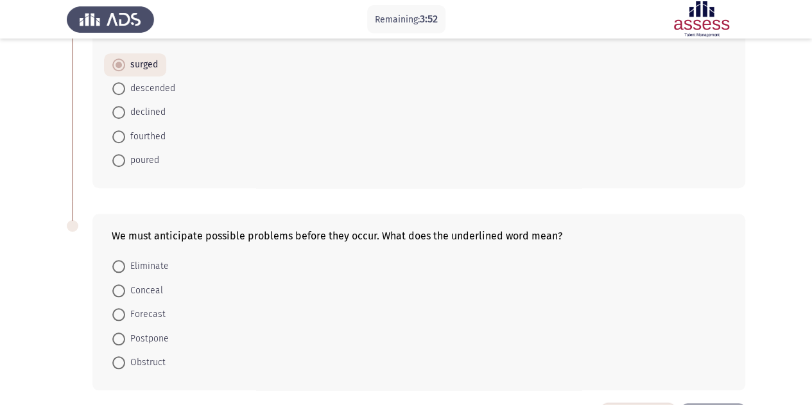
scroll to position [553, 0]
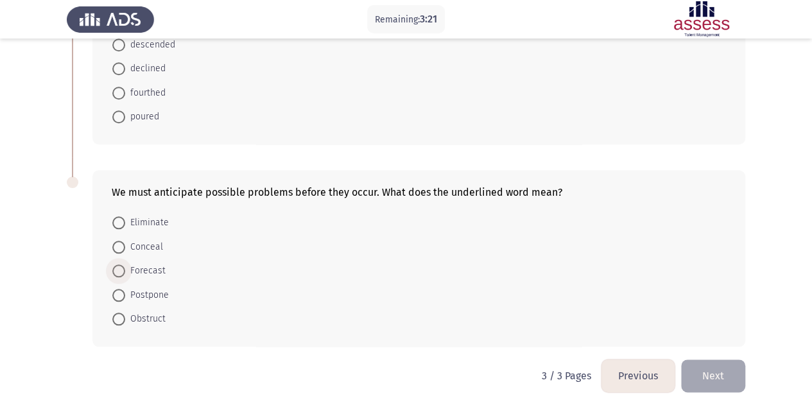
click at [135, 264] on span "Forecast" at bounding box center [145, 270] width 40 height 15
click at [125, 264] on input "Forecast" at bounding box center [118, 270] width 13 height 13
radio input "true"
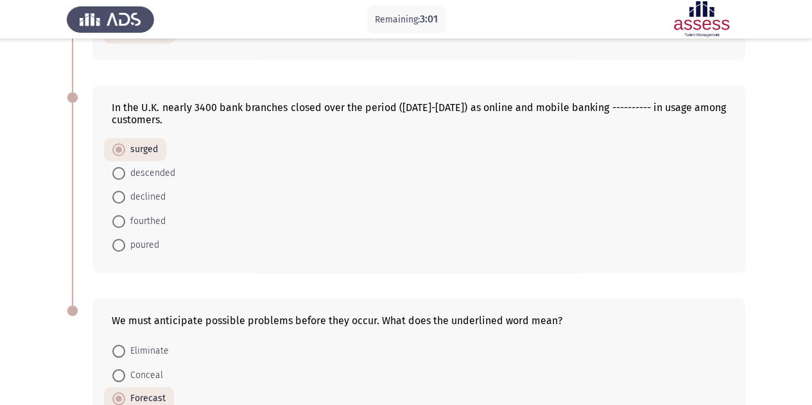
scroll to position [553, 0]
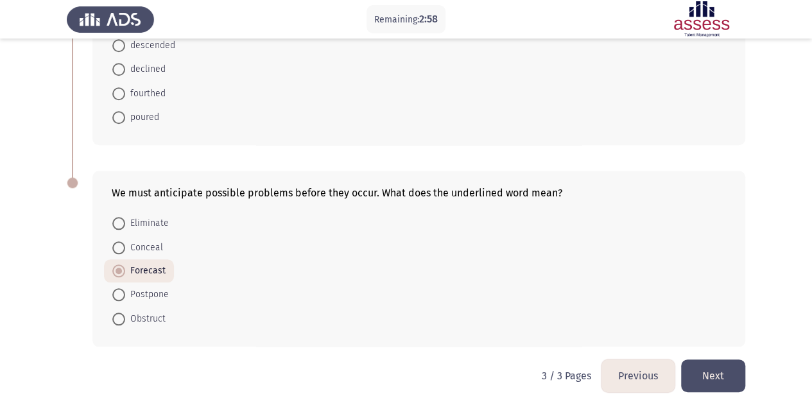
click at [716, 367] on button "Next" at bounding box center [713, 375] width 64 height 33
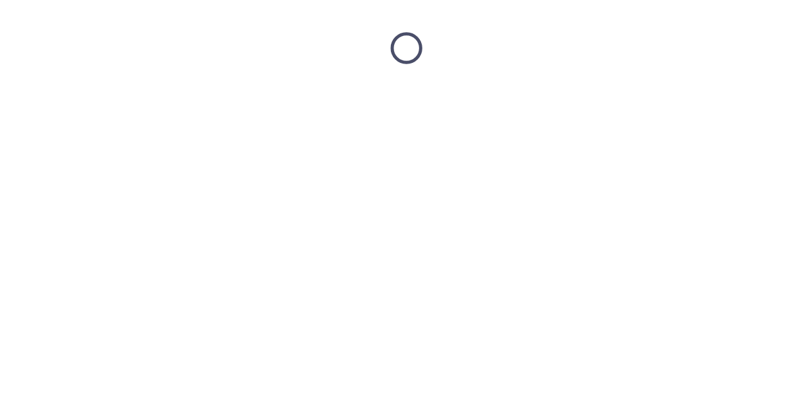
scroll to position [0, 0]
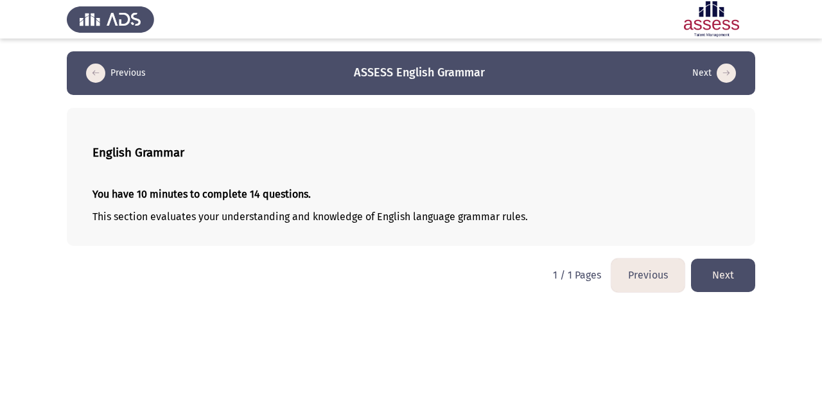
click at [720, 284] on button "Next" at bounding box center [723, 275] width 64 height 33
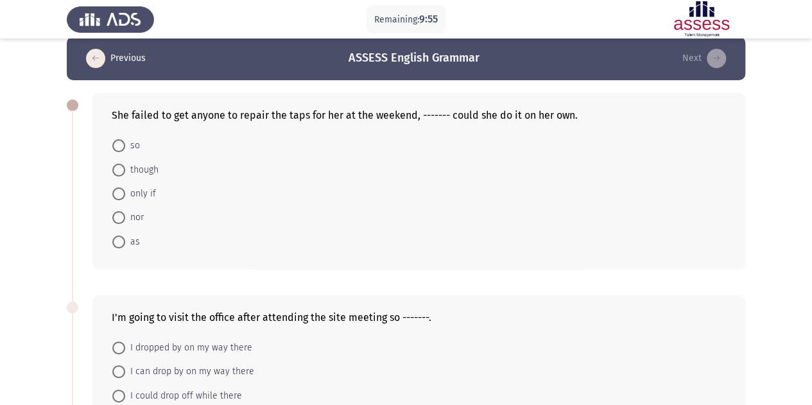
scroll to position [6, 0]
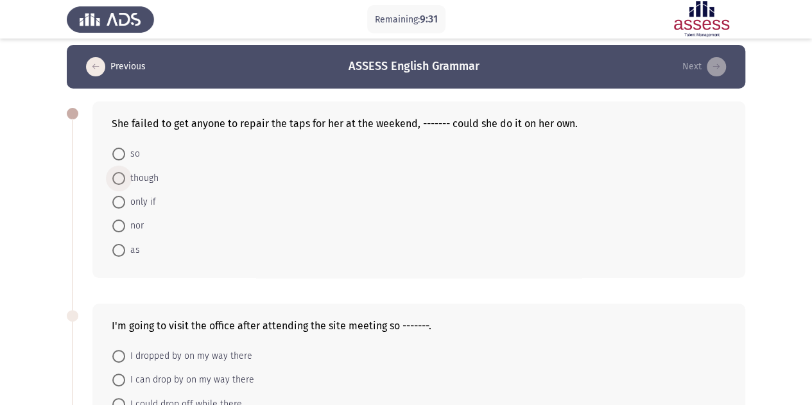
click at [141, 179] on span "though" at bounding box center [141, 178] width 33 height 15
click at [125, 179] on input "though" at bounding box center [118, 178] width 13 height 13
radio input "true"
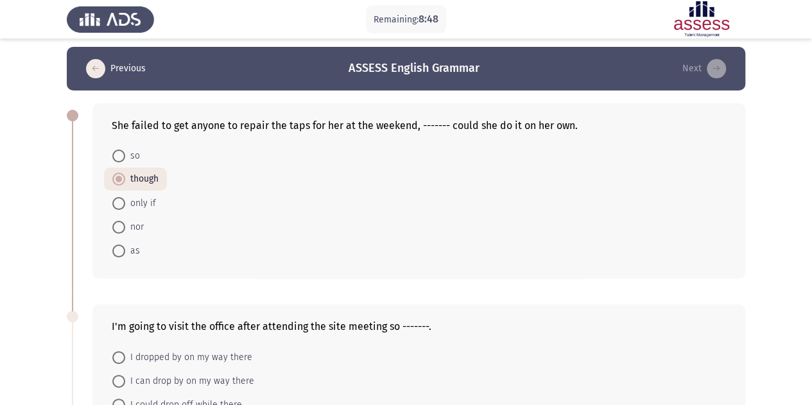
scroll to position [3, 0]
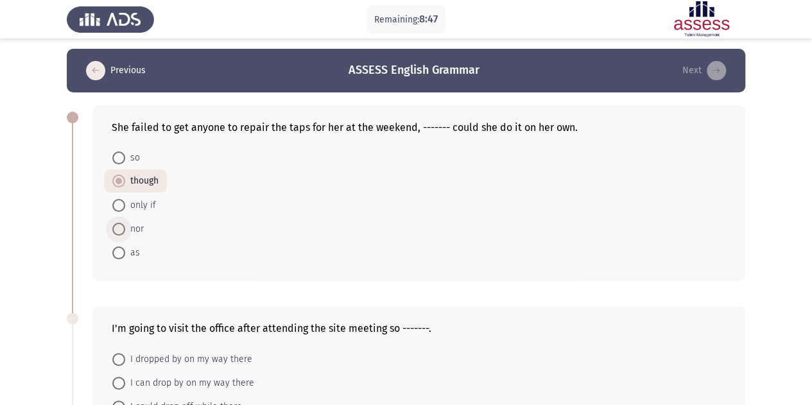
click at [130, 228] on span "nor" at bounding box center [134, 228] width 19 height 15
click at [125, 228] on input "nor" at bounding box center [118, 229] width 13 height 13
radio input "true"
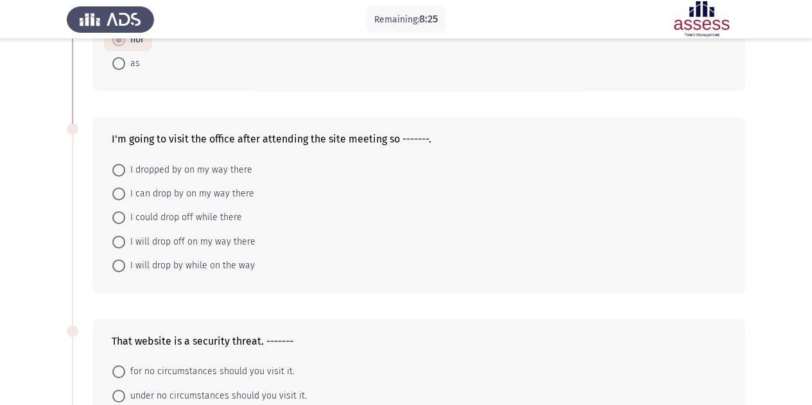
scroll to position [193, 0]
click at [167, 169] on span "I dropped by on my way there" at bounding box center [188, 169] width 127 height 15
click at [125, 169] on input "I dropped by on my way there" at bounding box center [118, 169] width 13 height 13
radio input "true"
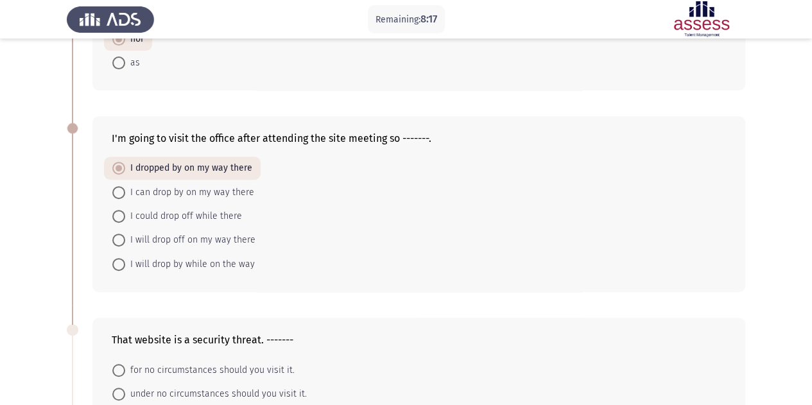
click at [127, 168] on span "I dropped by on my way there" at bounding box center [188, 167] width 127 height 15
click at [125, 168] on input "I dropped by on my way there" at bounding box center [118, 168] width 13 height 13
click at [137, 257] on span "I will drop by while on the way" at bounding box center [190, 264] width 130 height 15
click at [125, 258] on input "I will drop by while on the way" at bounding box center [118, 264] width 13 height 13
radio input "true"
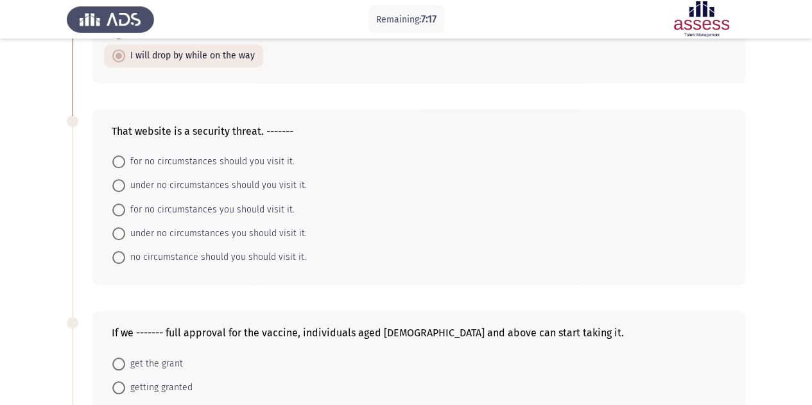
scroll to position [420, 0]
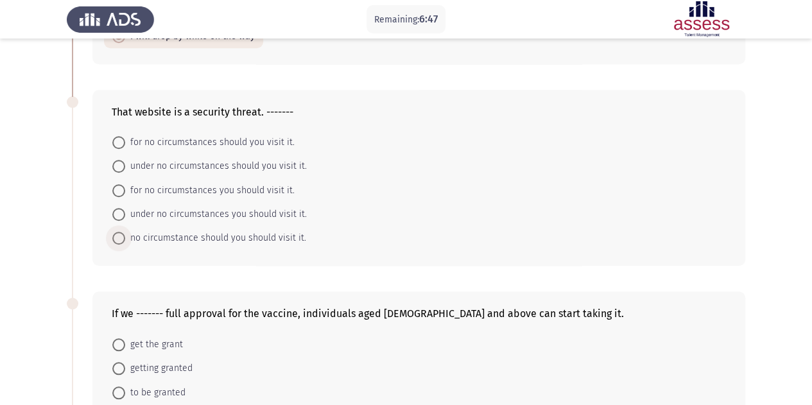
click at [213, 238] on span "no circumstance should you should visit it." at bounding box center [215, 237] width 181 height 15
click at [125, 238] on input "no circumstance should you should visit it." at bounding box center [118, 238] width 13 height 13
radio input "true"
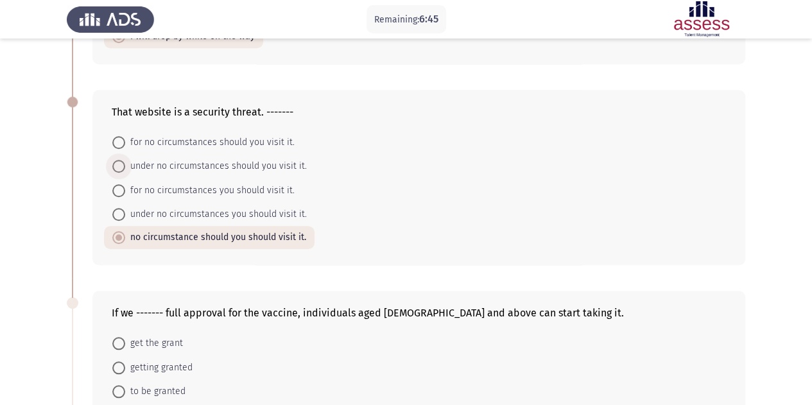
click at [155, 162] on span "under no circumstances should you visit it." at bounding box center [216, 166] width 182 height 15
click at [125, 162] on input "under no circumstances should you visit it." at bounding box center [118, 166] width 13 height 13
radio input "true"
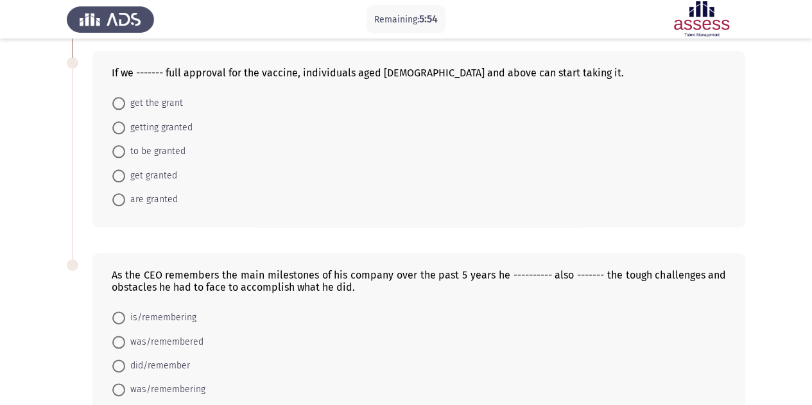
scroll to position [659, 0]
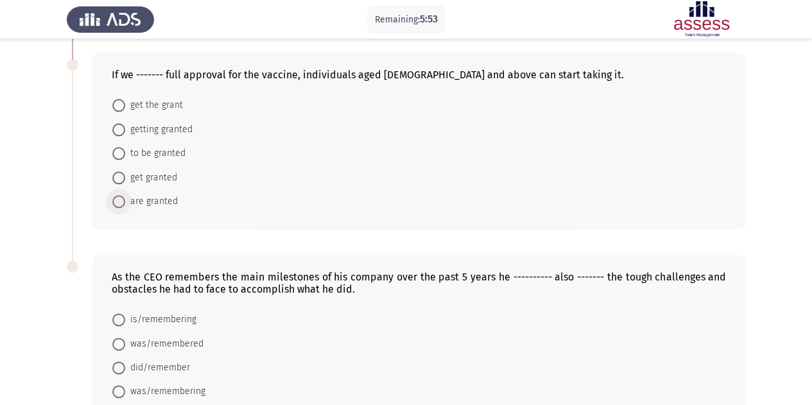
click at [136, 194] on span "are granted" at bounding box center [151, 201] width 53 height 15
click at [125, 195] on input "are granted" at bounding box center [118, 201] width 13 height 13
radio input "true"
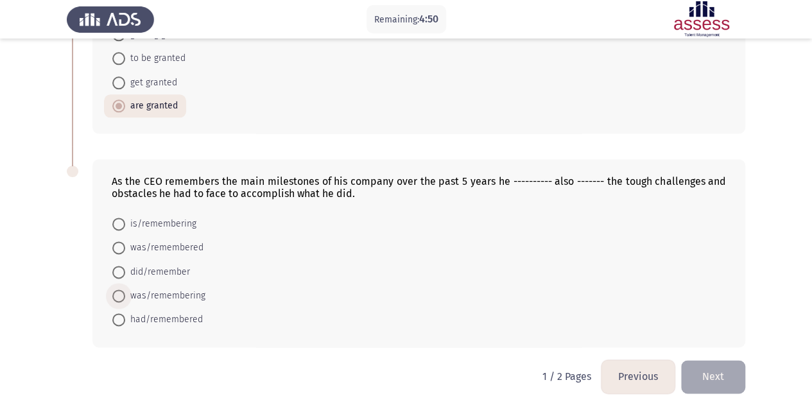
click at [129, 290] on span "was/remembering" at bounding box center [165, 295] width 80 height 15
click at [125, 290] on input "was/remembering" at bounding box center [118, 296] width 13 height 13
radio input "true"
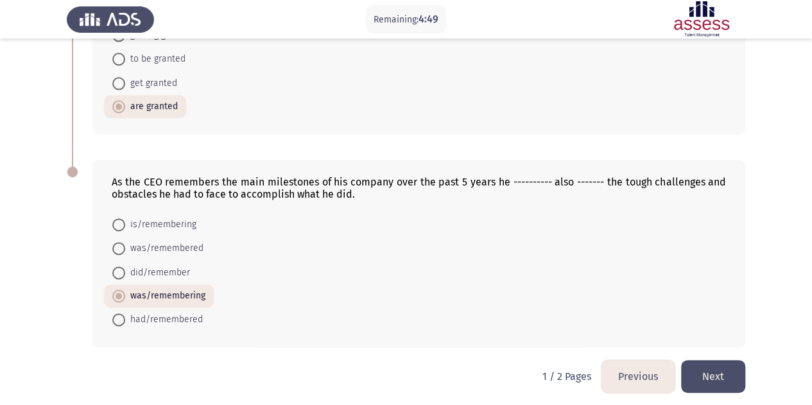
click at [720, 372] on button "Next" at bounding box center [713, 376] width 64 height 33
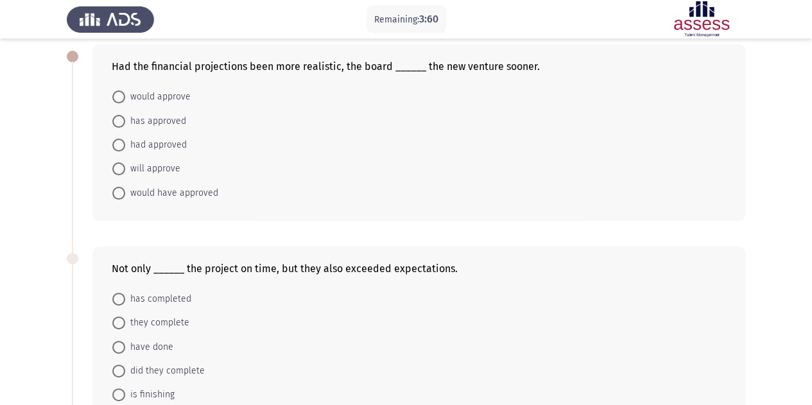
scroll to position [63, 0]
click at [152, 186] on span "would have approved" at bounding box center [171, 193] width 93 height 15
click at [125, 187] on input "would have approved" at bounding box center [118, 193] width 13 height 13
radio input "true"
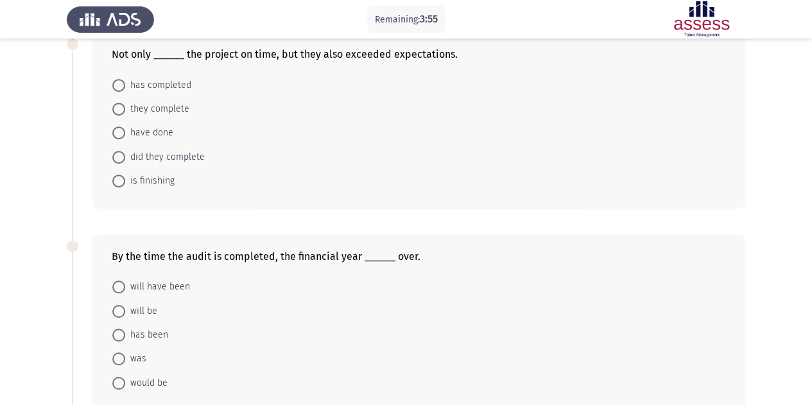
scroll to position [252, 0]
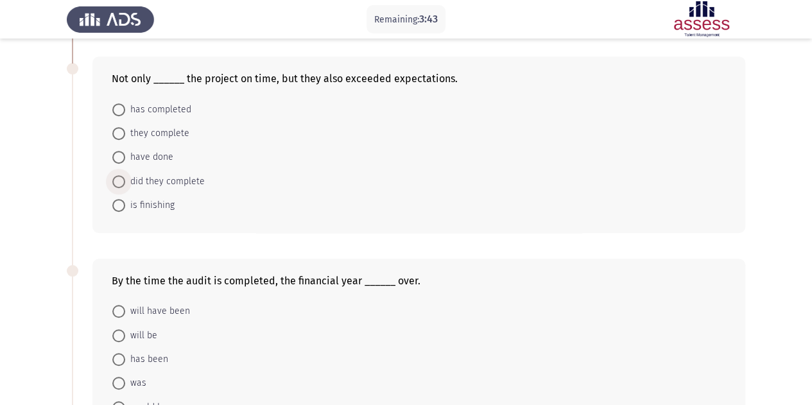
click at [141, 179] on span "did they complete" at bounding box center [165, 181] width 80 height 15
click at [125, 179] on input "did they complete" at bounding box center [118, 181] width 13 height 13
radio input "true"
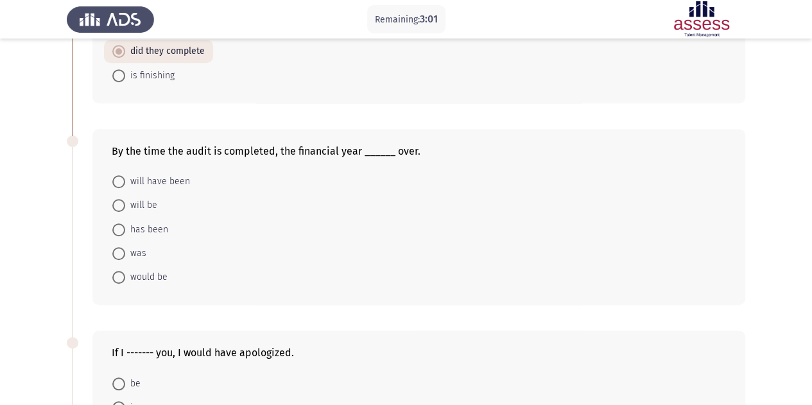
scroll to position [389, 0]
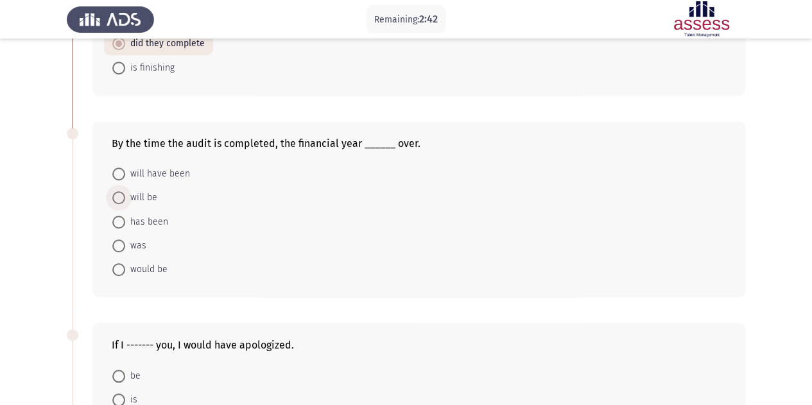
click at [137, 199] on span "will be" at bounding box center [141, 197] width 32 height 15
click at [125, 199] on input "will be" at bounding box center [118, 197] width 13 height 13
radio input "true"
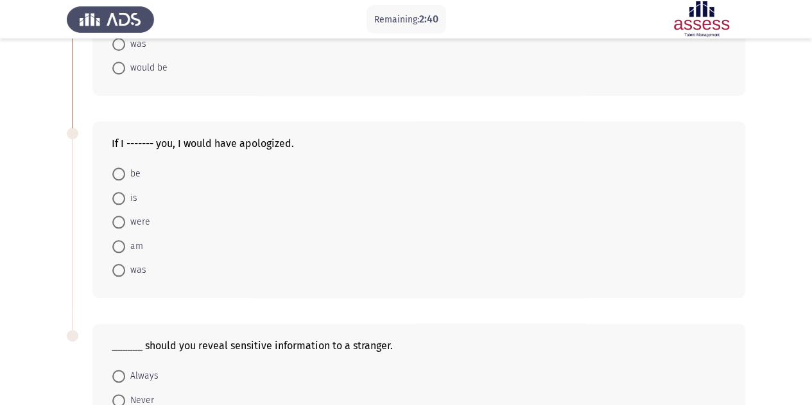
scroll to position [591, 0]
click at [141, 216] on span "were" at bounding box center [137, 221] width 25 height 15
click at [125, 216] on input "were" at bounding box center [118, 221] width 13 height 13
radio input "true"
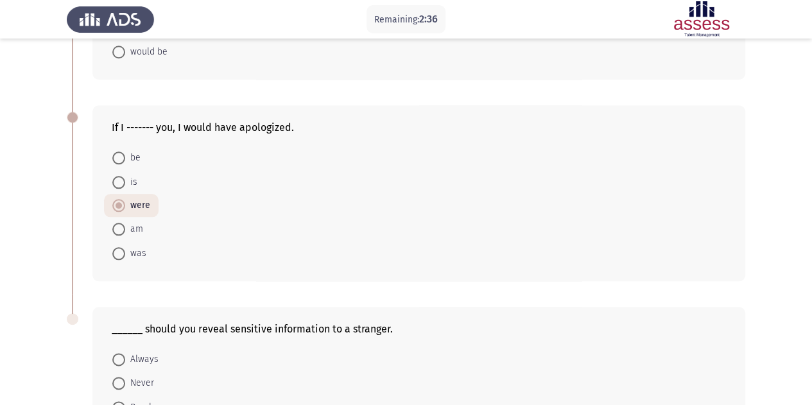
scroll to position [741, 0]
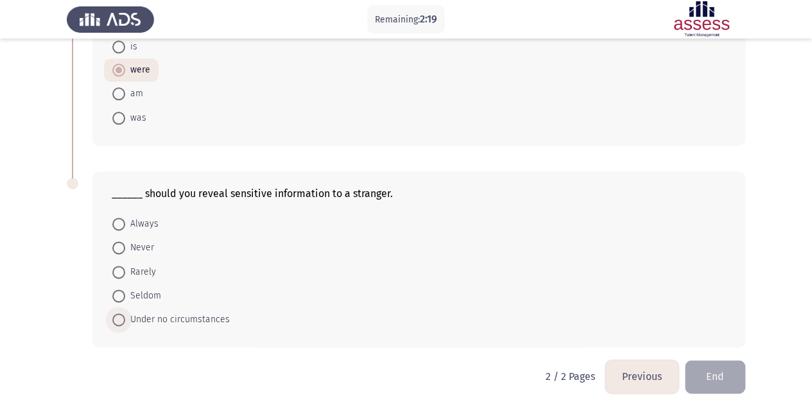
click at [171, 312] on span "Under no circumstances" at bounding box center [177, 319] width 105 height 15
click at [125, 313] on input "Under no circumstances" at bounding box center [118, 319] width 13 height 13
radio input "true"
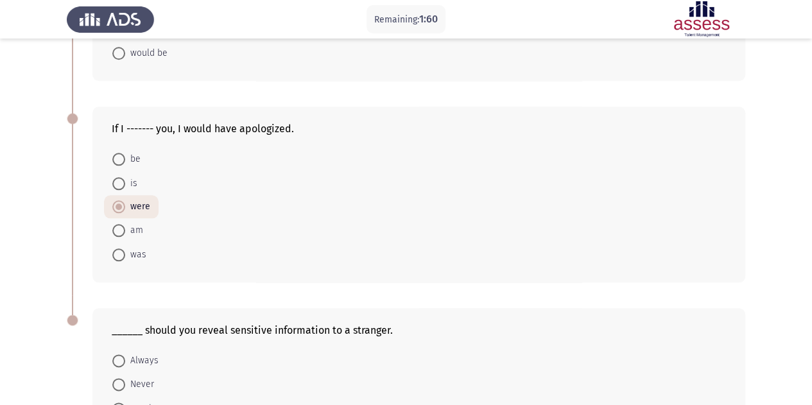
scroll to position [741, 0]
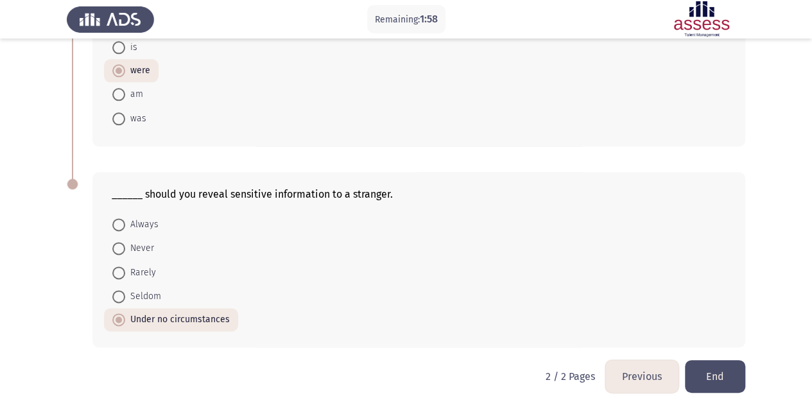
click at [728, 368] on button "End" at bounding box center [715, 376] width 60 height 33
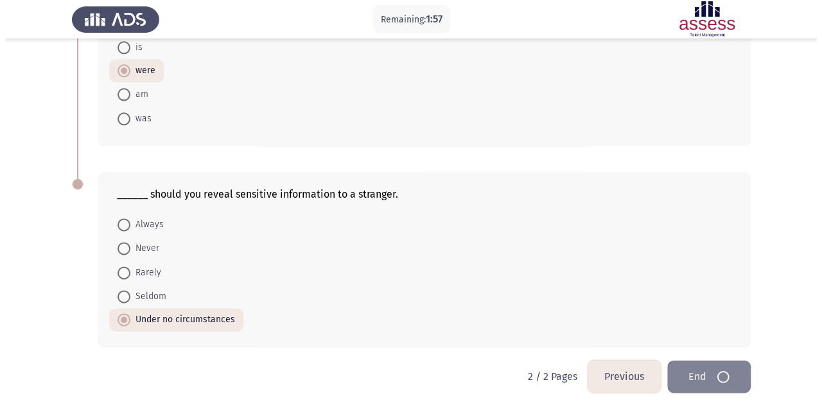
scroll to position [0, 0]
